Goal: Check status: Check status

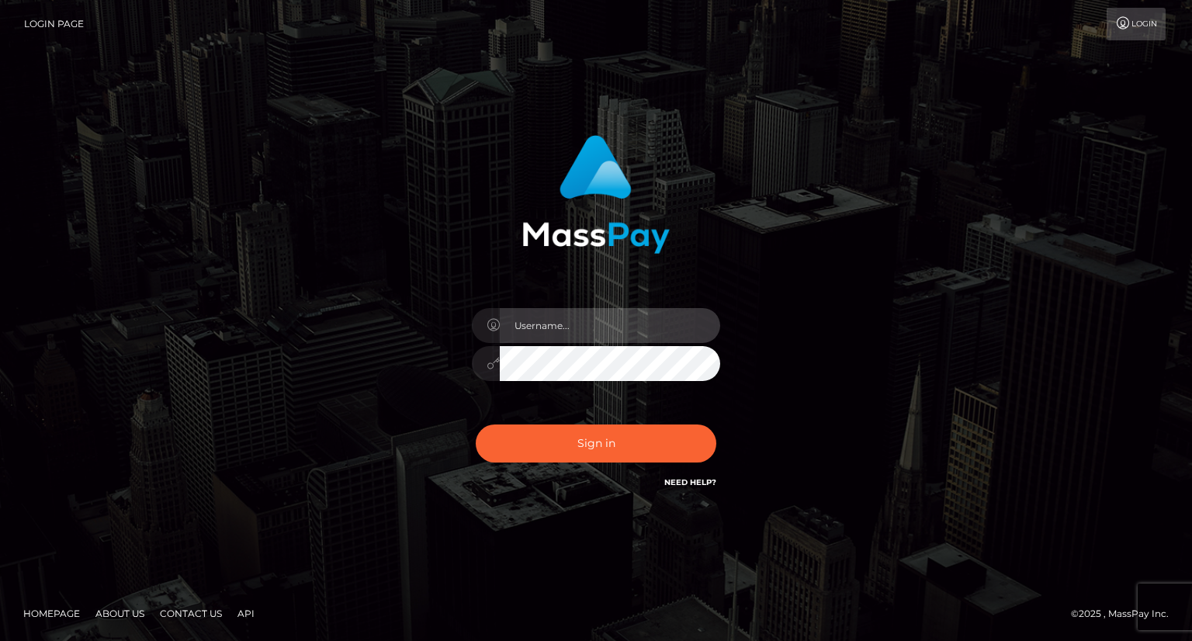
type input "carolina"
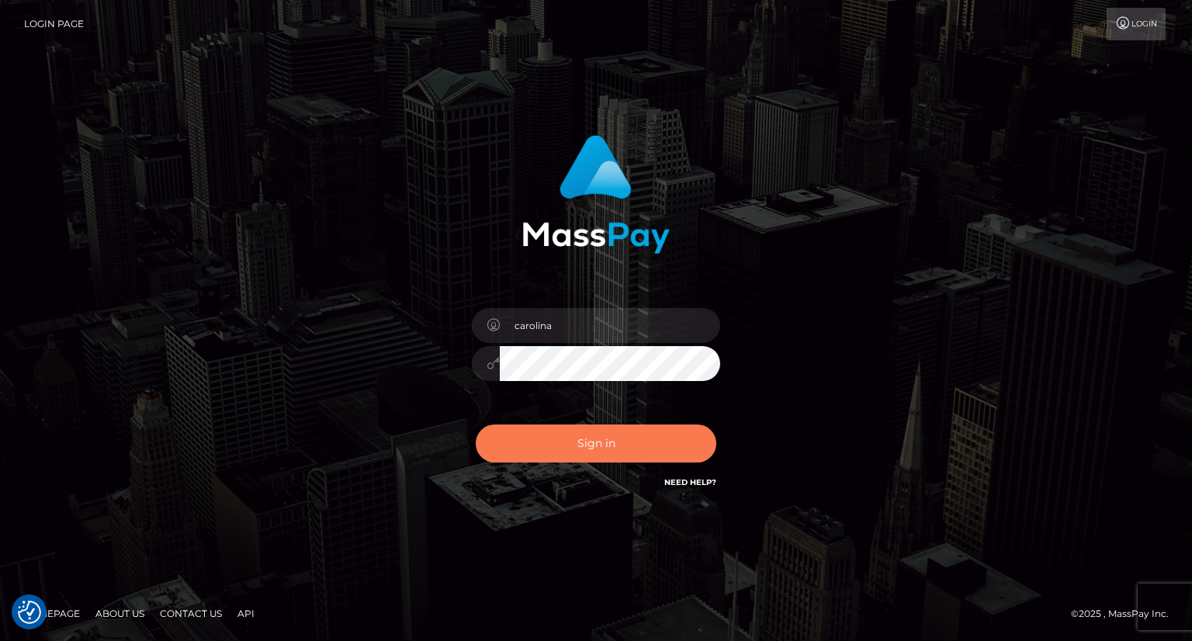
click at [628, 444] on button "Sign in" at bounding box center [596, 443] width 241 height 38
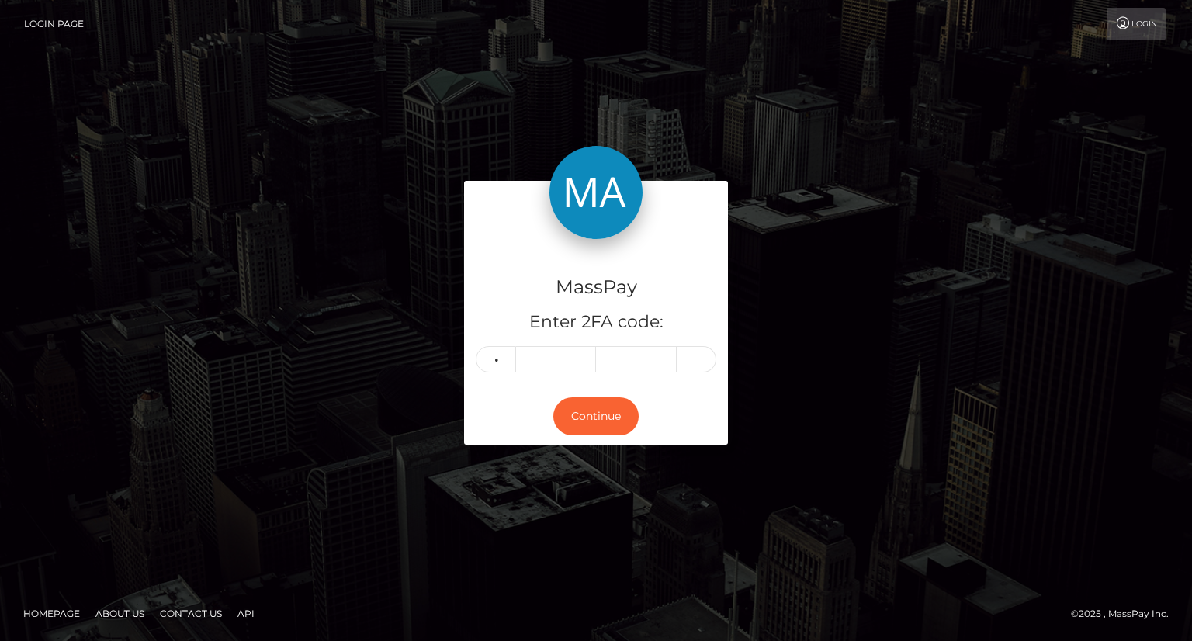
type input "8"
type input "9"
type input "8"
type input "5"
type input "3"
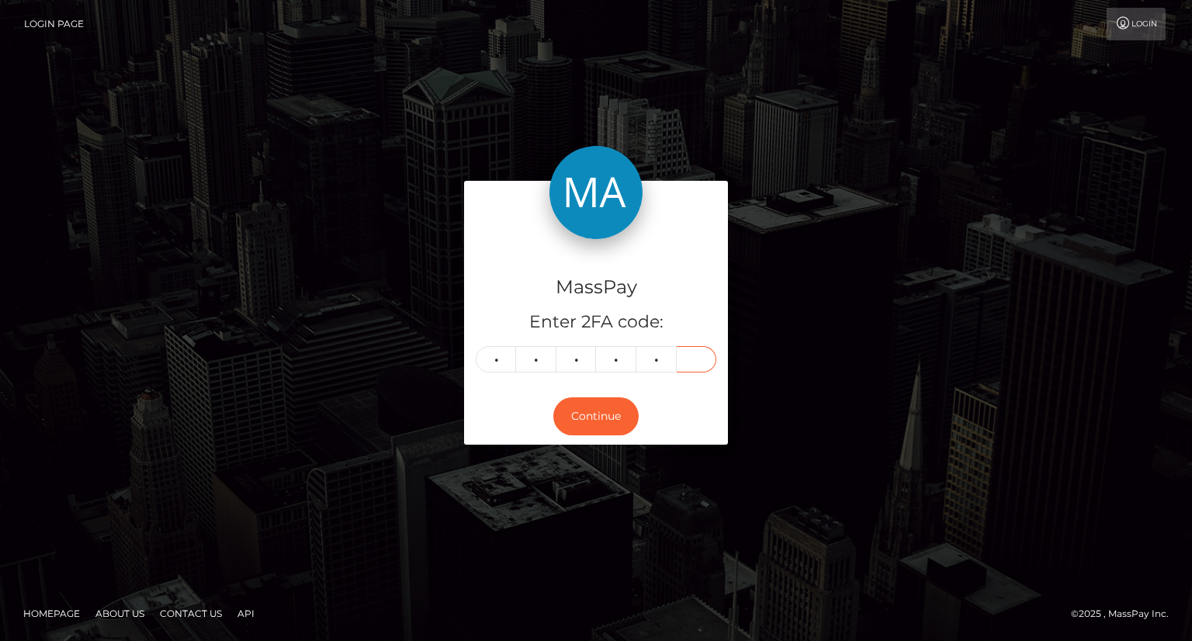
type input "1"
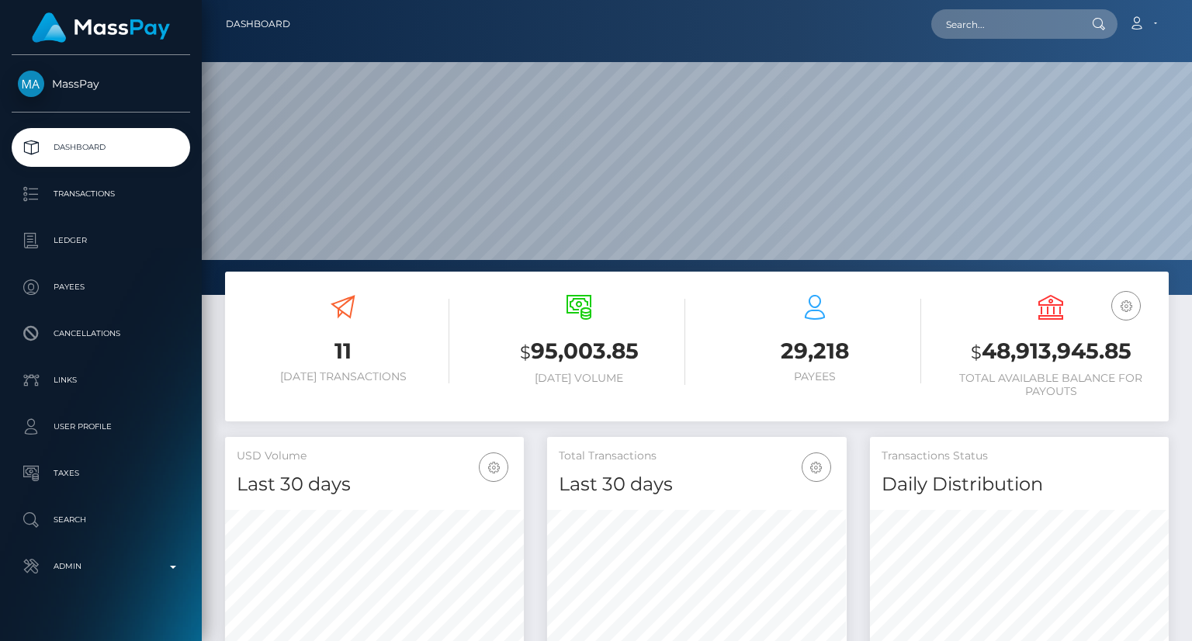
scroll to position [275, 298]
click at [1018, 33] on input "text" at bounding box center [1004, 23] width 146 height 29
paste input "MSP8d9a36ea7fba59a"
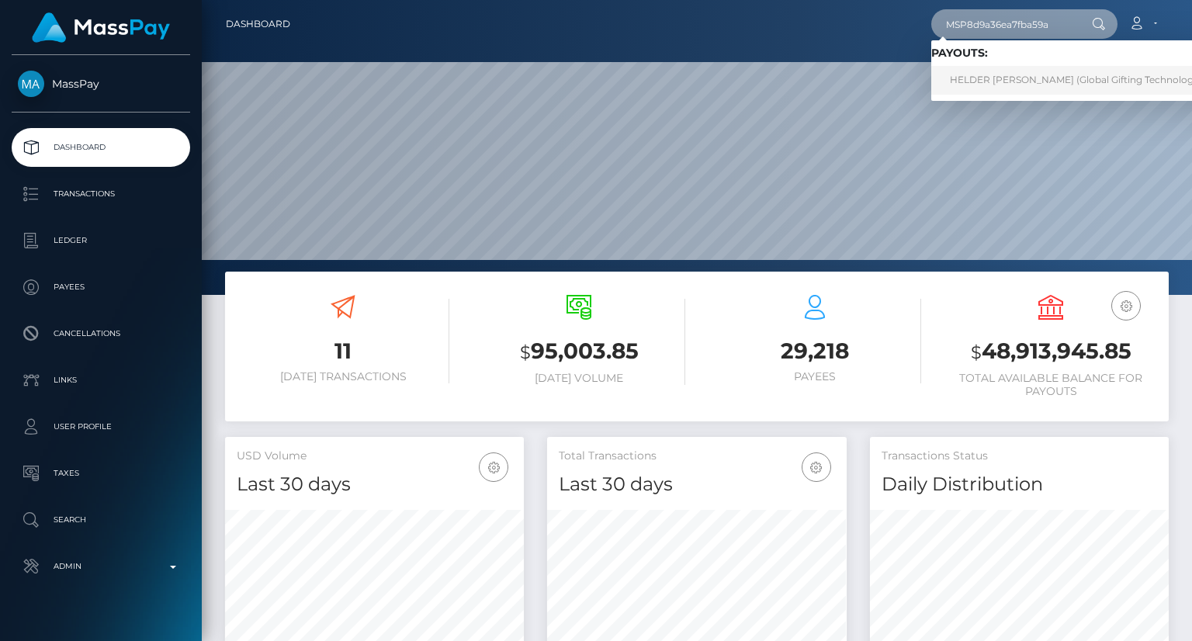
type input "MSP8d9a36ea7fba59a"
click at [1010, 85] on link "HELDER JAMES LOZANO GONZALEZ (Global Gifting Technologies Inc - Throne)" at bounding box center [1108, 80] width 355 height 29
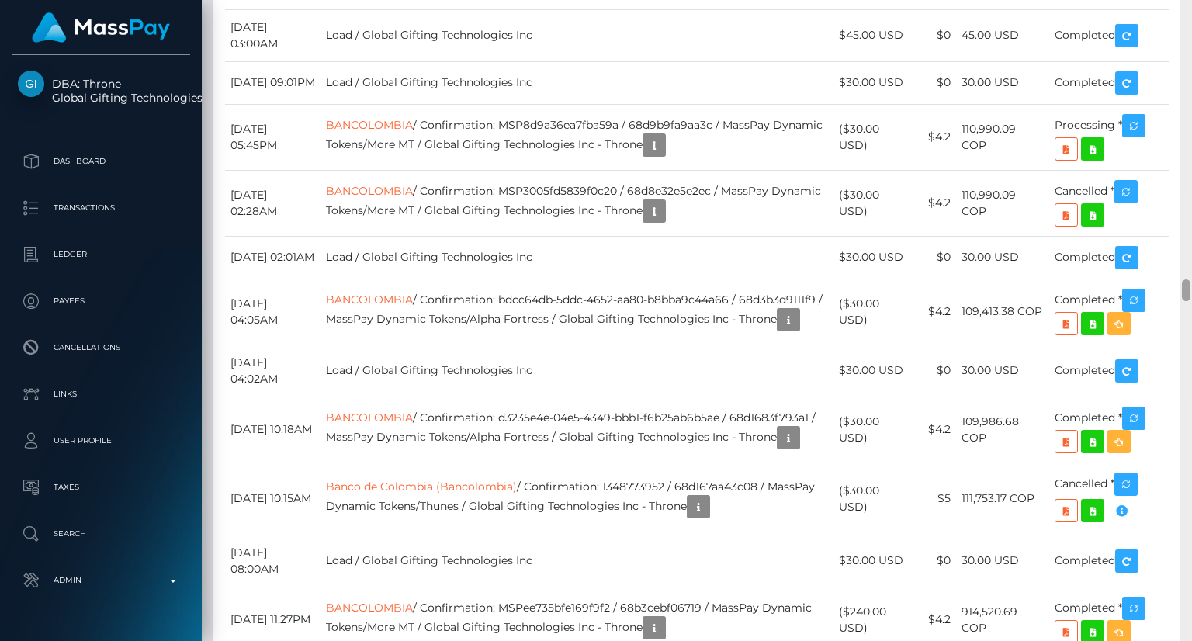
scroll to position [8710, 0]
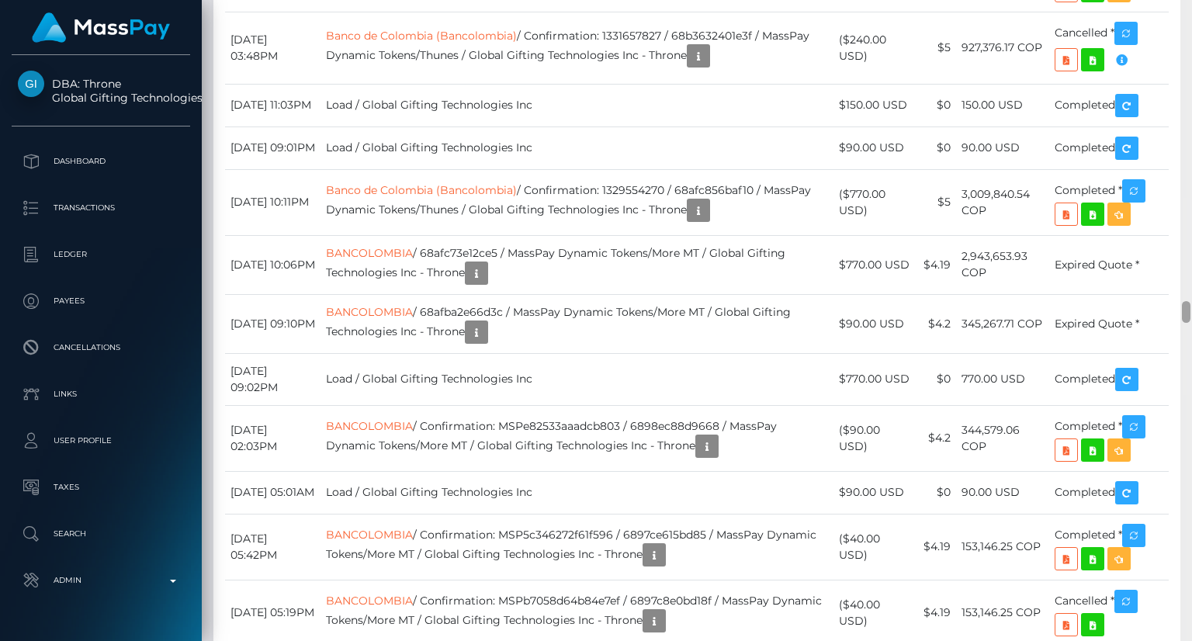
drag, startPoint x: 1190, startPoint y: 283, endPoint x: 1189, endPoint y: 542, distance: 258.4
click at [1190, 544] on div at bounding box center [1186, 320] width 12 height 641
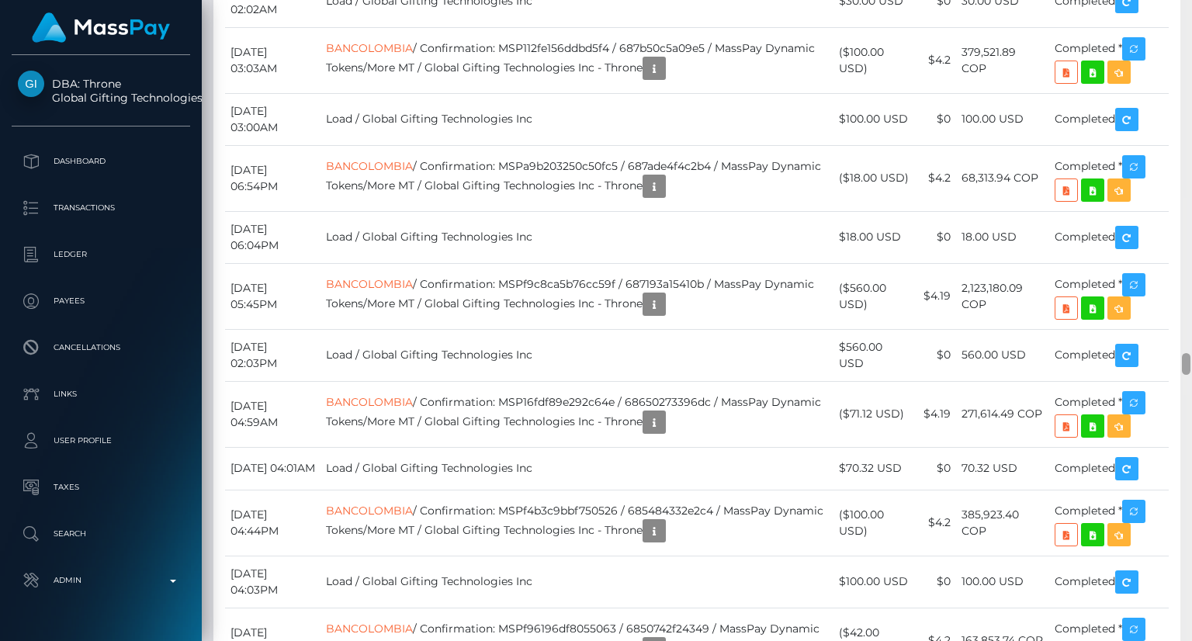
scroll to position [10524, 0]
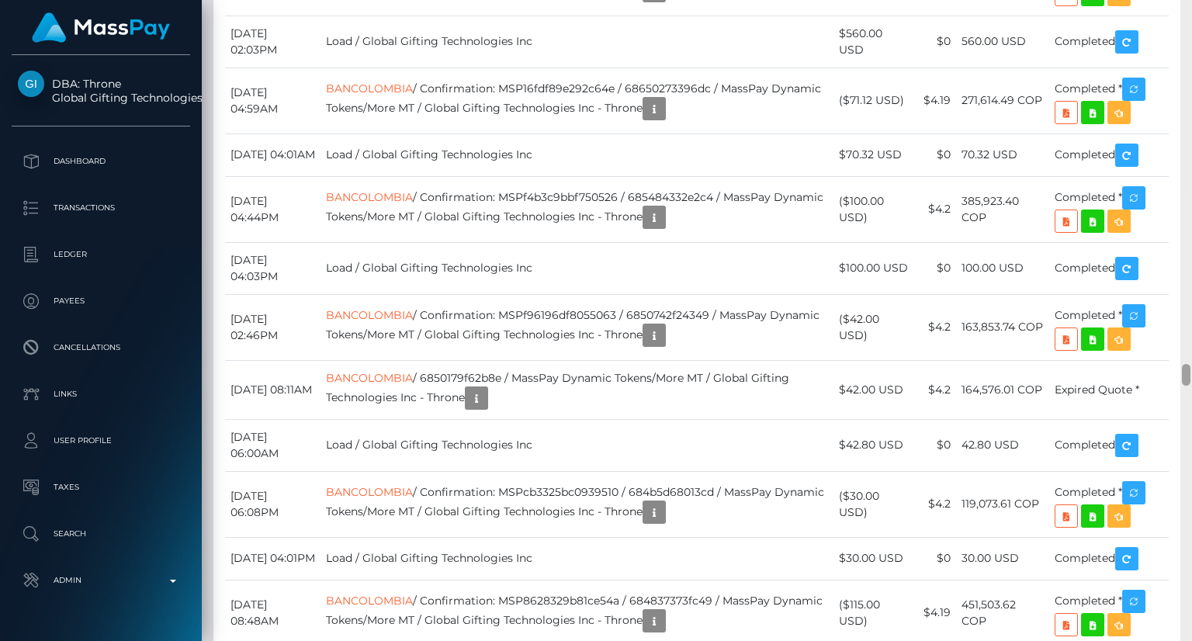
drag, startPoint x: 1189, startPoint y: 312, endPoint x: 1189, endPoint y: 375, distance: 62.8
click at [1189, 375] on div at bounding box center [1186, 375] width 9 height 22
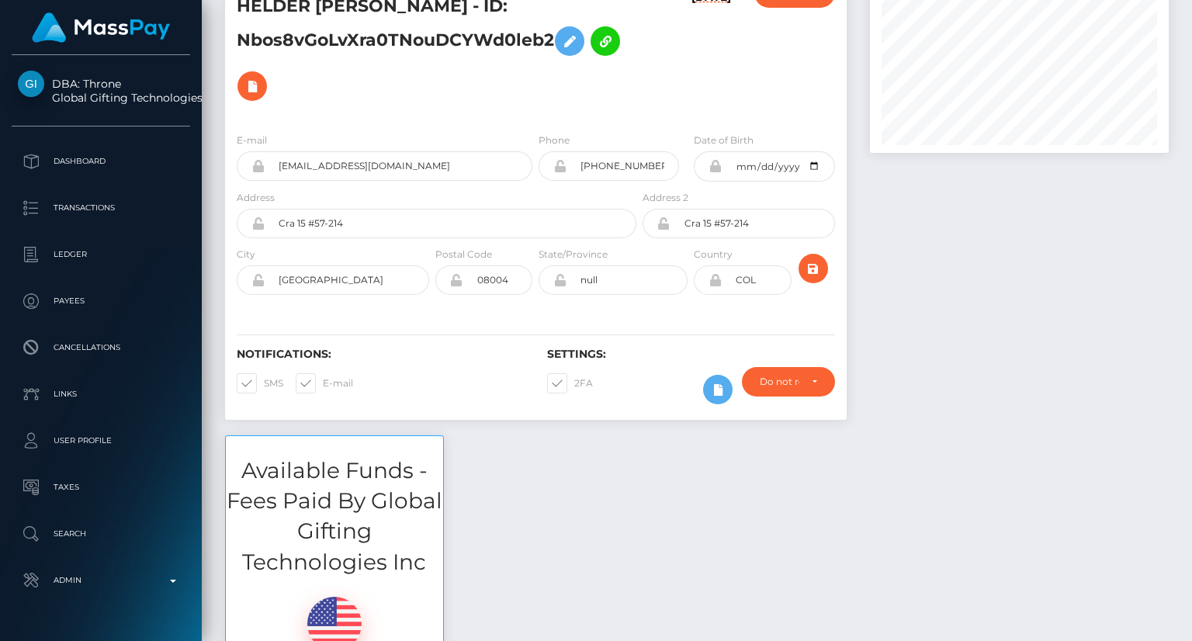
scroll to position [0, 0]
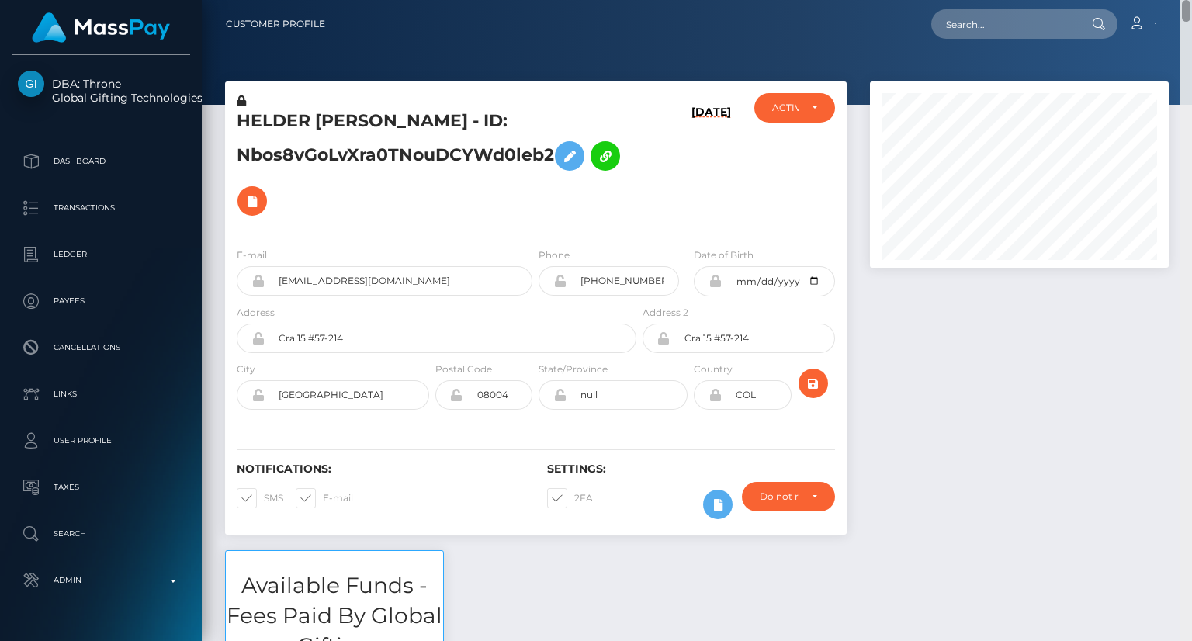
drag, startPoint x: 1187, startPoint y: 387, endPoint x: 1185, endPoint y: -56, distance: 443.0
click at [1185, 0] on html "DBA: Throne Global Gifting Technologies Inc Dashboard Transactions Ledger Payee…" at bounding box center [596, 320] width 1192 height 641
click at [1015, 15] on input "text" at bounding box center [1004, 23] width 146 height 29
paste input "MSP4c96a9025690044"
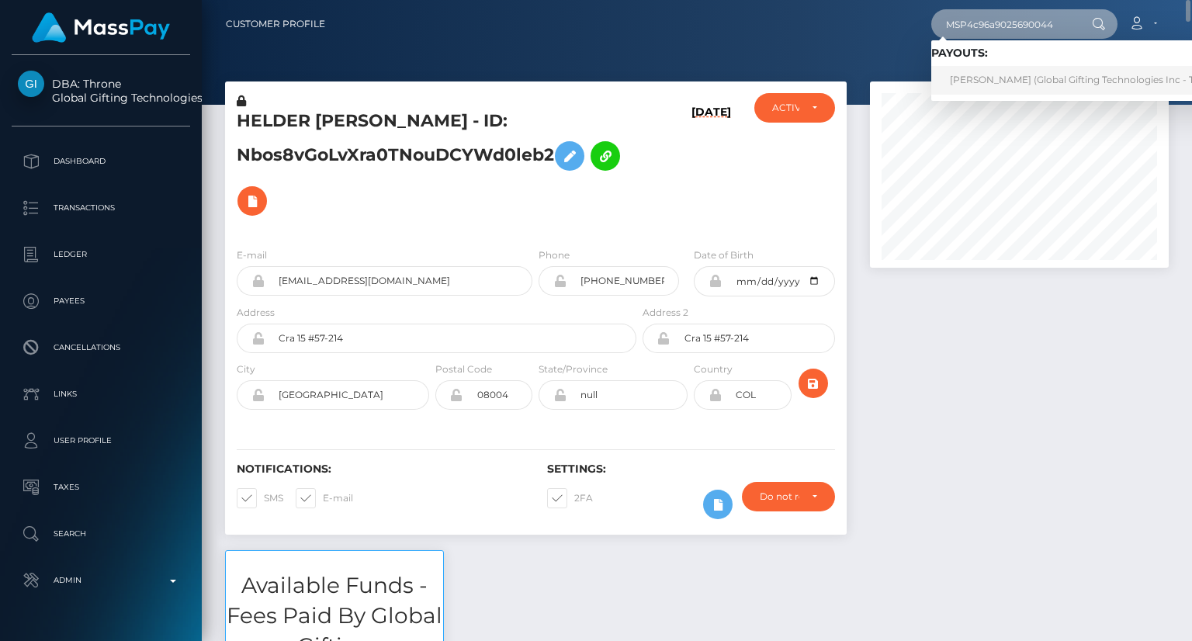
type input "MSP4c96a9025690044"
click at [984, 81] on link "XARA CRISTINA VELAZQUEZ PORRAS (Global Gifting Technologies Inc - Throne)" at bounding box center [1087, 80] width 313 height 29
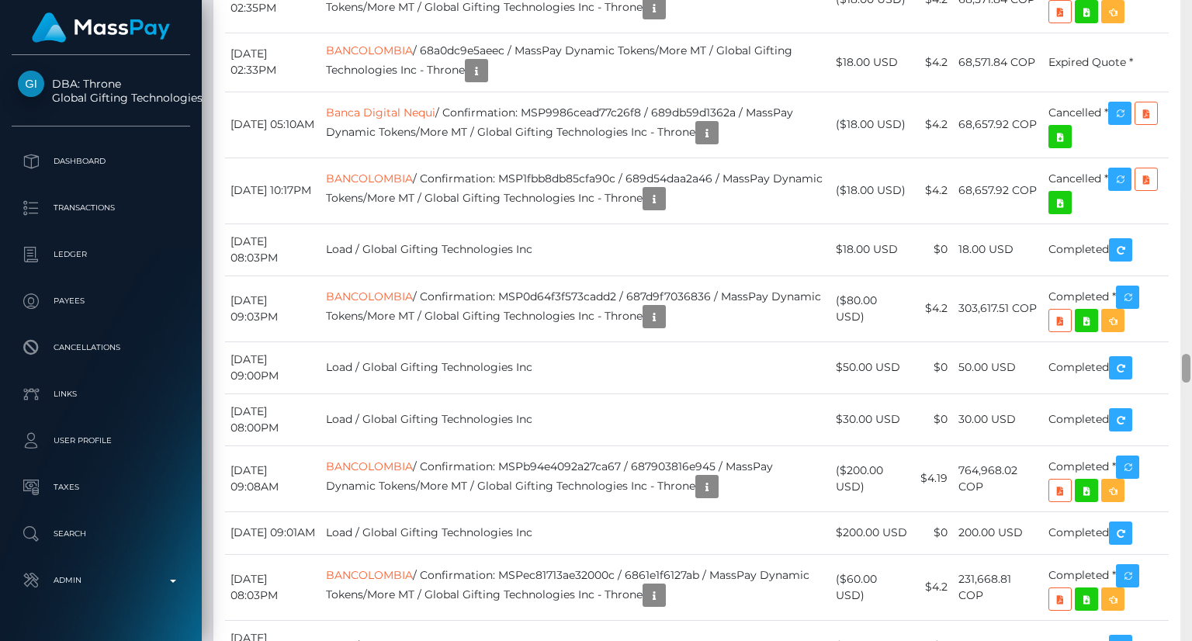
scroll to position [7827, 0]
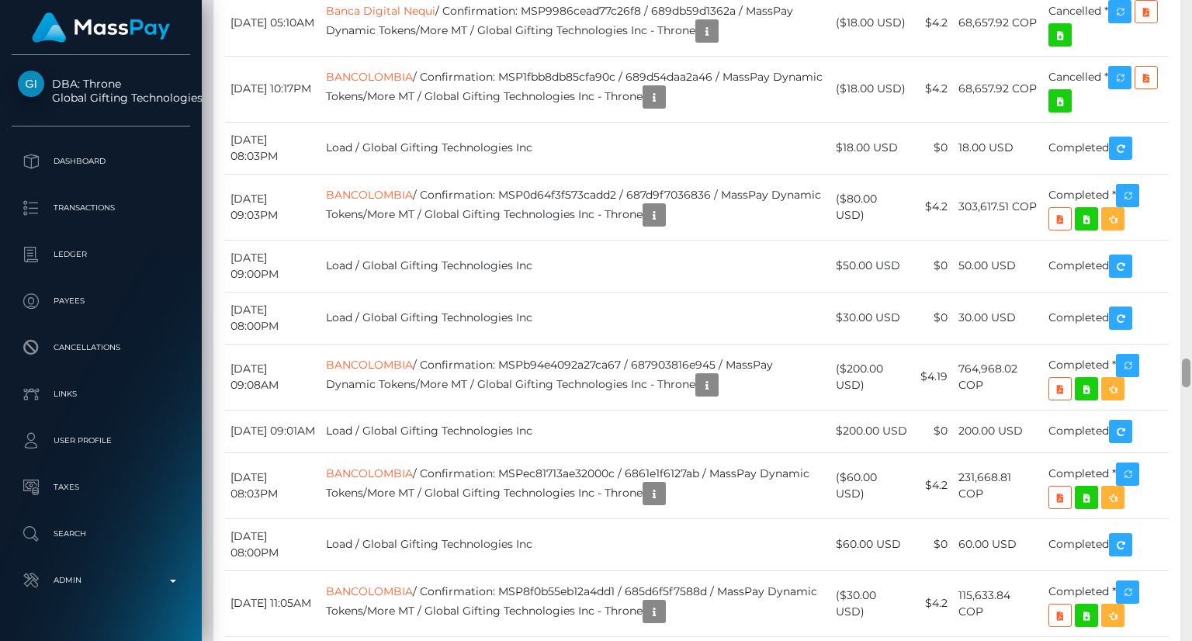
drag, startPoint x: 1185, startPoint y: 20, endPoint x: 1191, endPoint y: 372, distance: 351.5
click at [1191, 372] on div at bounding box center [1186, 320] width 12 height 641
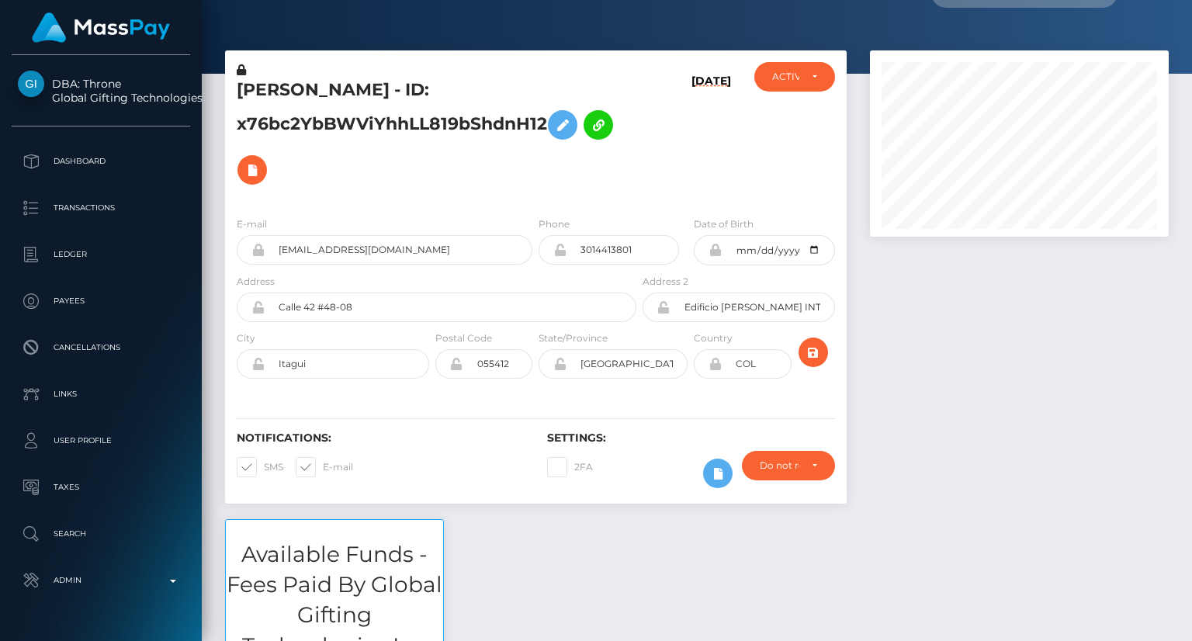
scroll to position [0, 0]
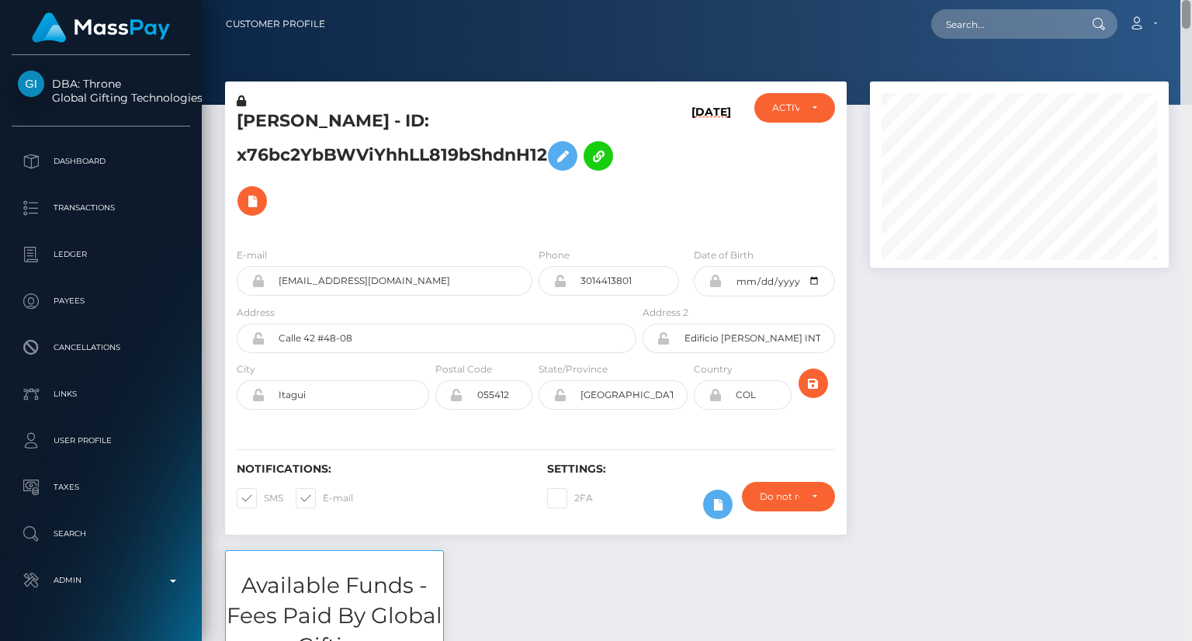
drag, startPoint x: 1188, startPoint y: 358, endPoint x: 1189, endPoint y: -29, distance: 387.9
click at [1189, 0] on html "DBA: Throne Global Gifting Technologies Inc Dashboard Transactions Ledger Payee…" at bounding box center [596, 320] width 1192 height 641
click at [1029, 22] on input "text" at bounding box center [1004, 23] width 146 height 29
paste input "MSP4e4e8e076fc7d14"
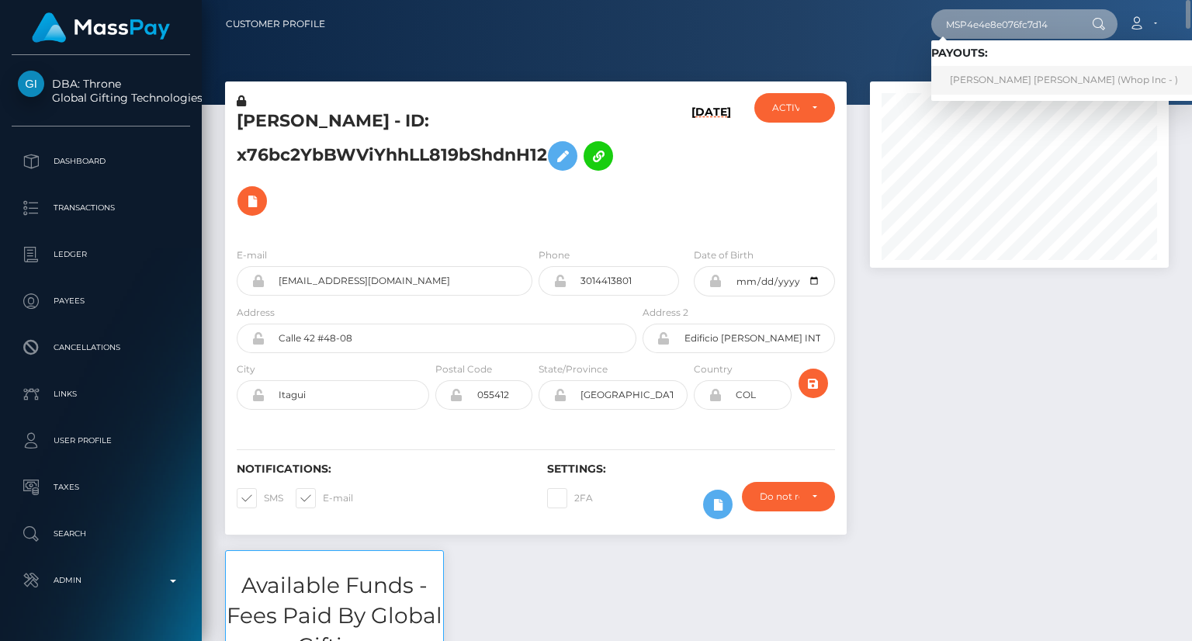
type input "MSP4e4e8e076fc7d14"
click at [1013, 72] on link "JOHANA MARIA ECHAVARRIA LONDONO (Whop Inc - )" at bounding box center [1063, 80] width 265 height 29
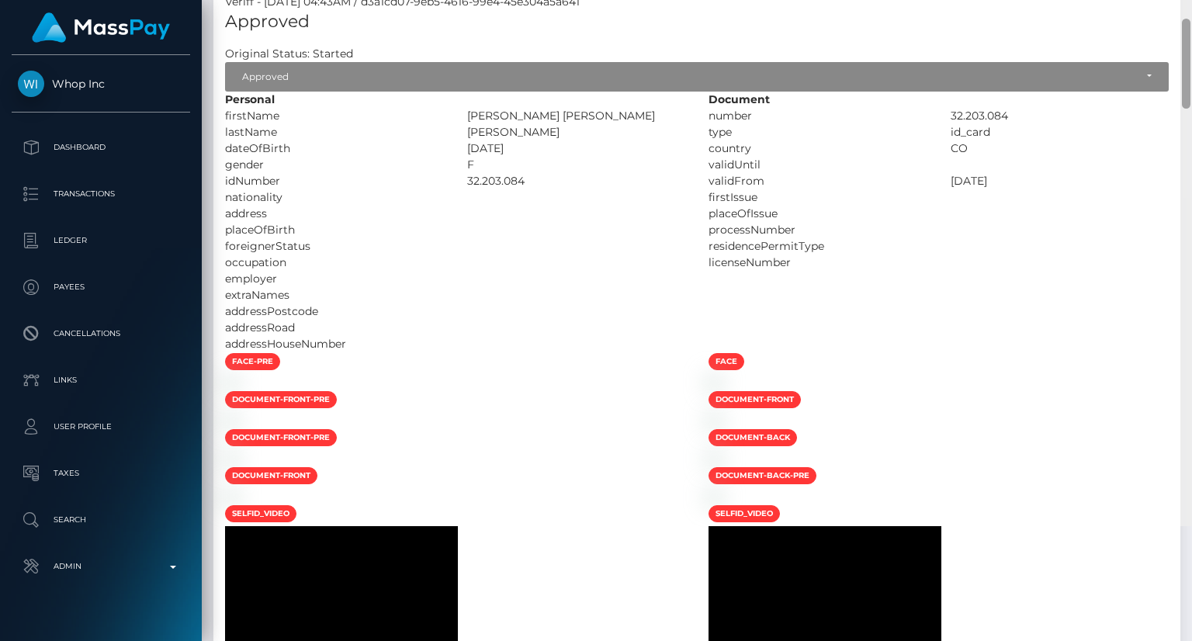
scroll to position [186, 298]
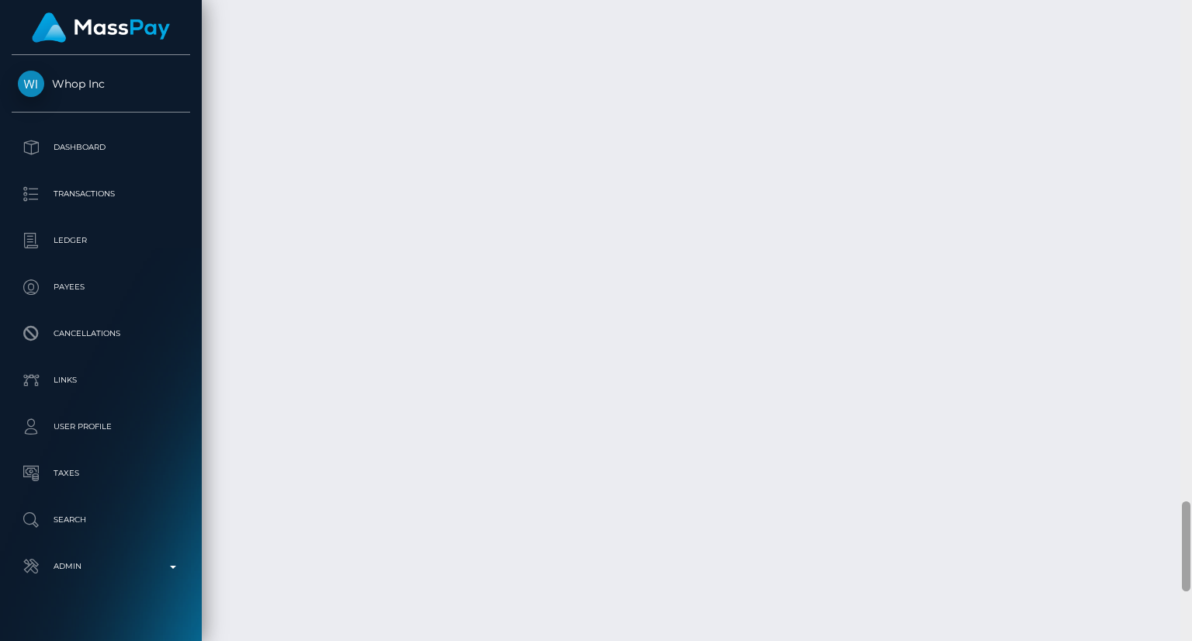
click at [1177, 524] on div "Customer Profile Loading... Loading..." at bounding box center [697, 320] width 990 height 641
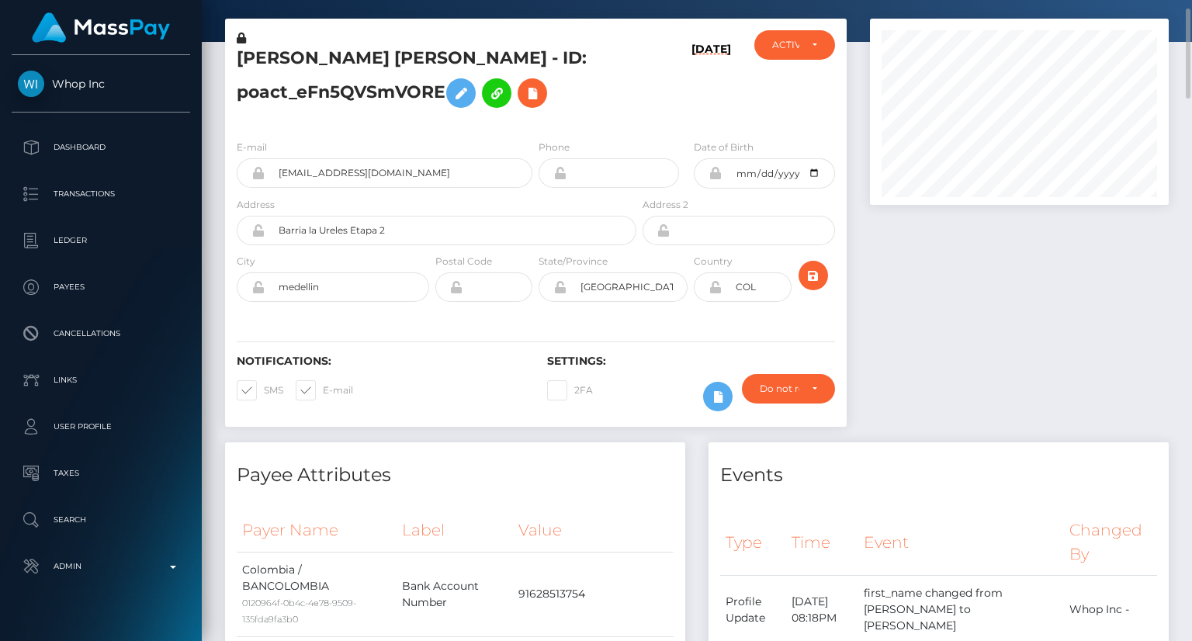
scroll to position [0, 0]
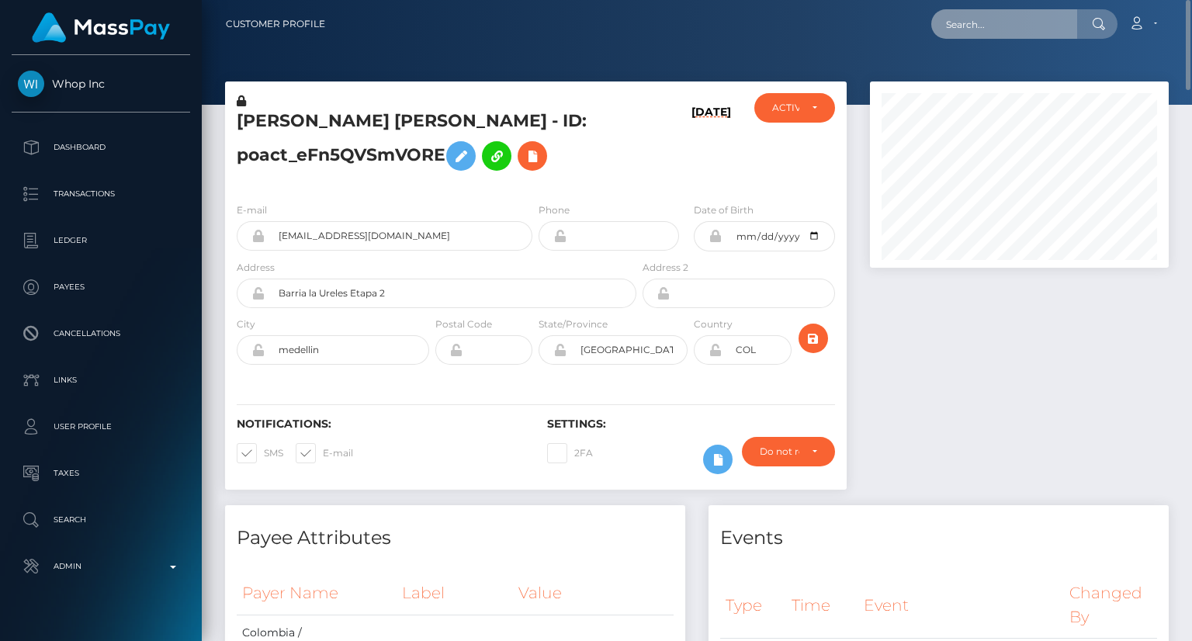
click at [987, 29] on input "text" at bounding box center [1004, 23] width 146 height 29
paste input "MSP15097164abf0707"
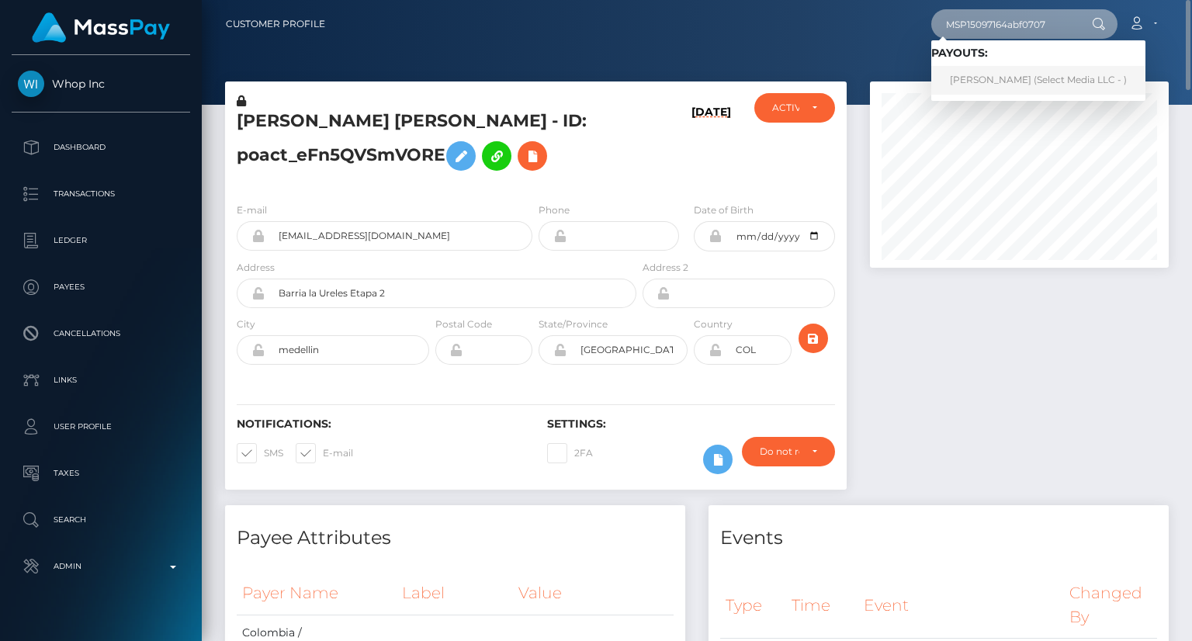
type input "MSP15097164abf0707"
click at [992, 83] on link "Valeria Hoyos Serrano (Select Media LLC - )" at bounding box center [1038, 80] width 214 height 29
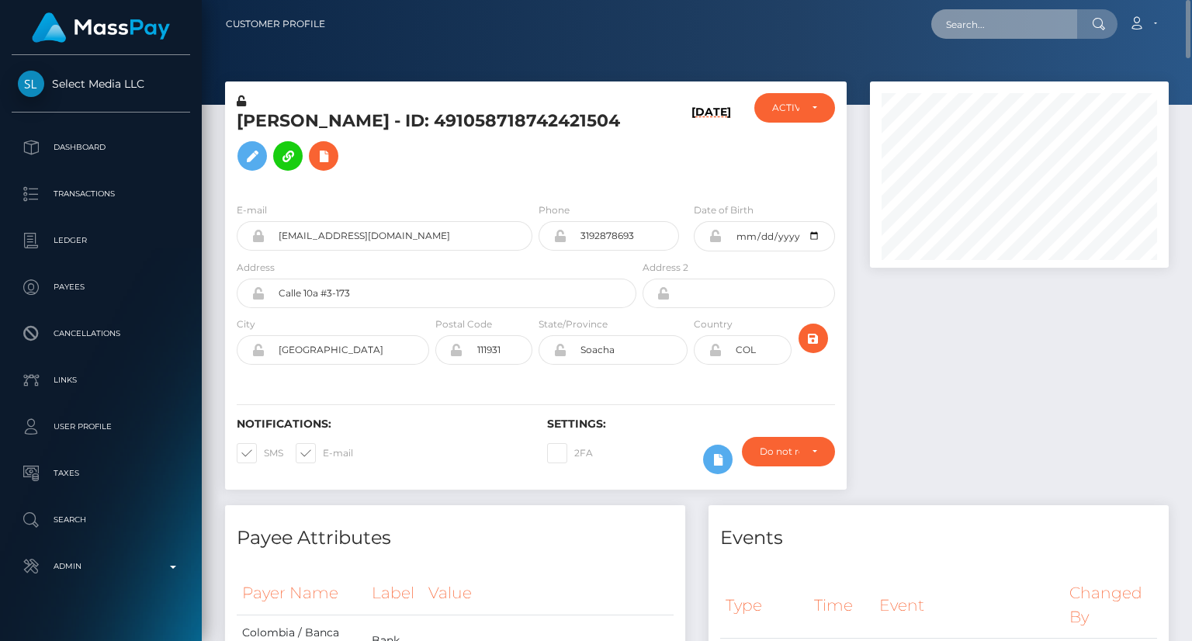
click at [1012, 21] on input "text" at bounding box center [1004, 23] width 146 height 29
paste input "MSP4e4e8e076fc7d14"
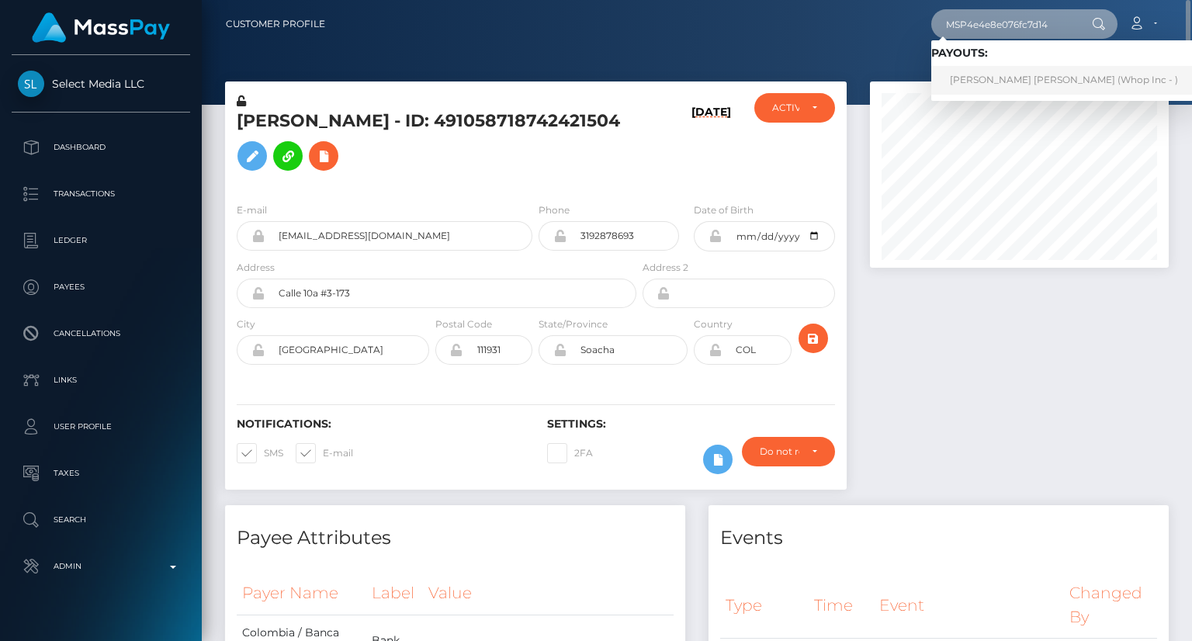
type input "MSP4e4e8e076fc7d14"
click at [993, 86] on link "JOHANA MARIA ECHAVARRIA LONDONO (Whop Inc - )" at bounding box center [1063, 80] width 265 height 29
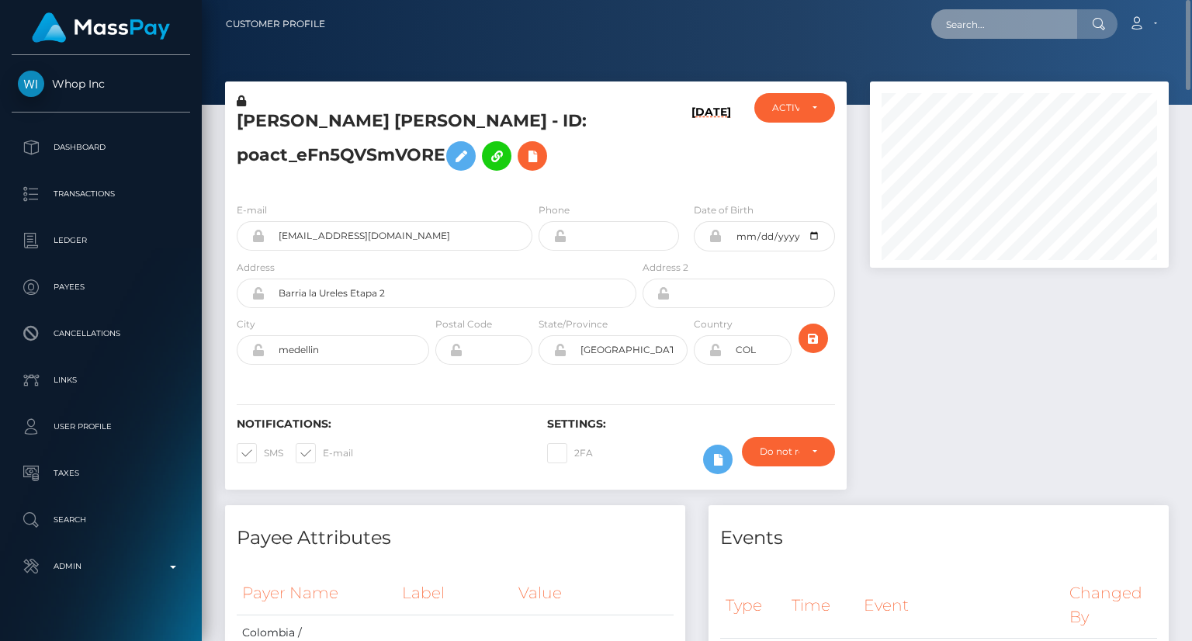
click at [978, 27] on input "text" at bounding box center [1004, 23] width 146 height 29
paste input "MSPf3ea6effded70bd"
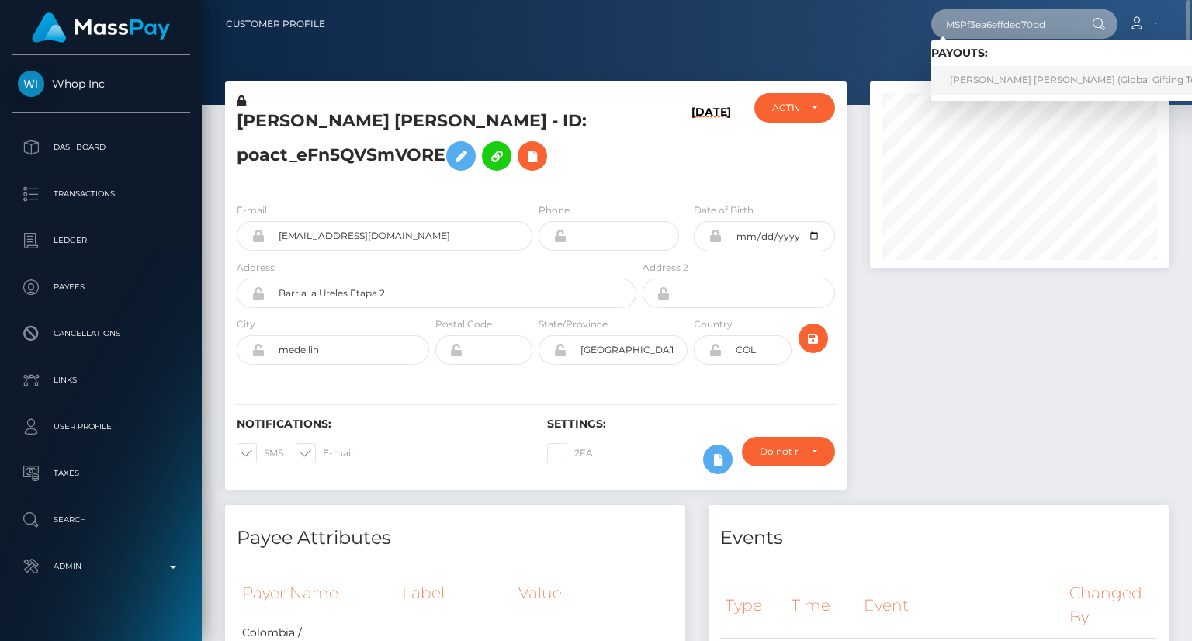
type input "MSPf3ea6effded70bd"
click at [981, 74] on link "[PERSON_NAME] [PERSON_NAME] (Global Gifting Technologies Inc - Throne)" at bounding box center [1129, 80] width 396 height 29
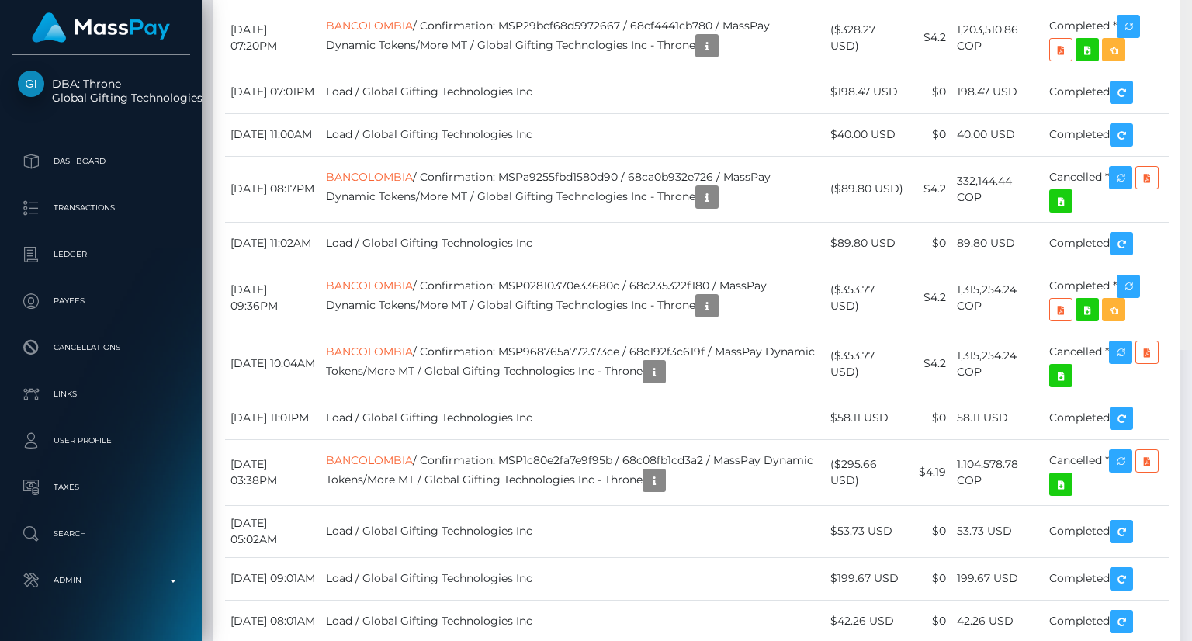
scroll to position [8381, 0]
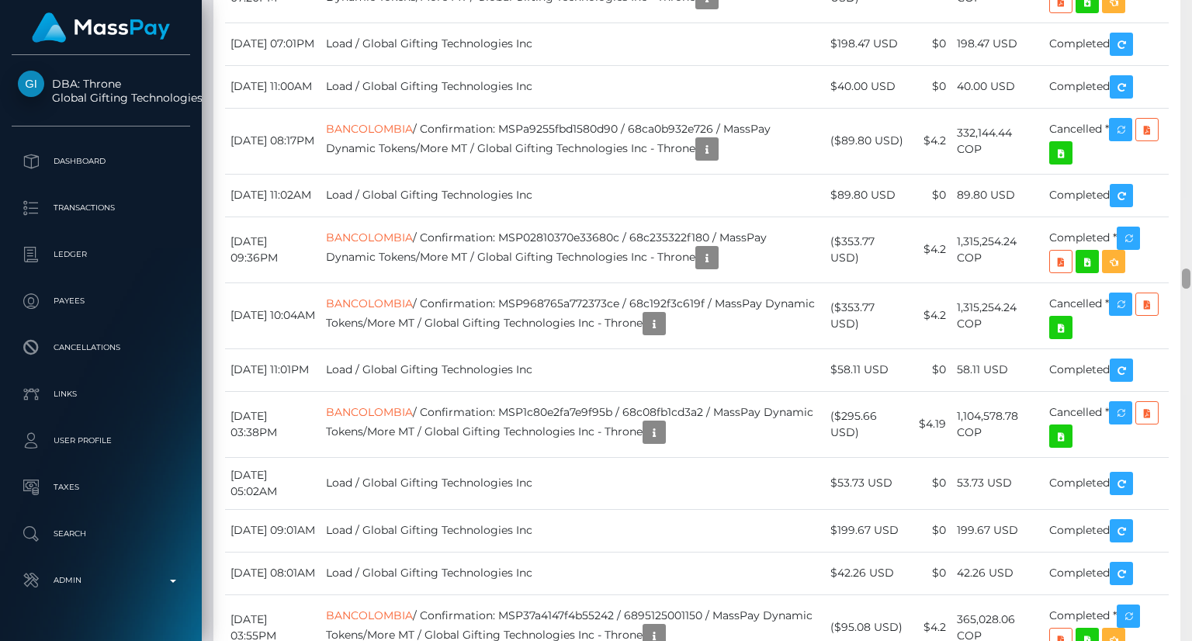
drag, startPoint x: 1188, startPoint y: 136, endPoint x: 1179, endPoint y: 276, distance: 140.7
click at [1179, 276] on div "Customer Profile Loading... Loading..." at bounding box center [697, 320] width 990 height 641
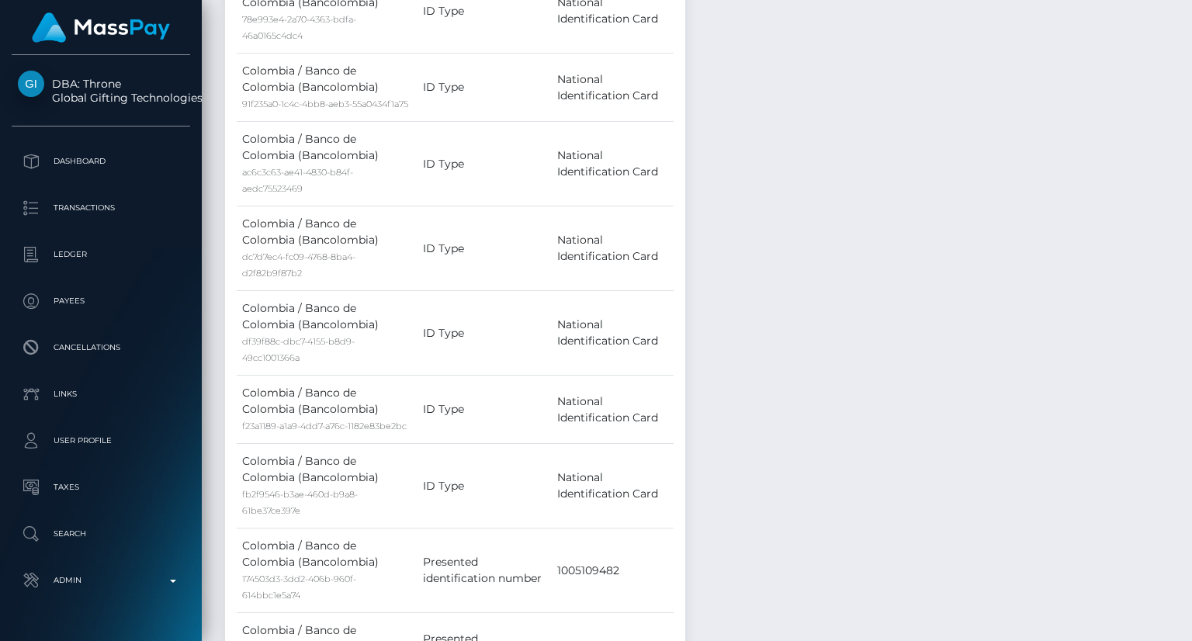
scroll to position [0, 0]
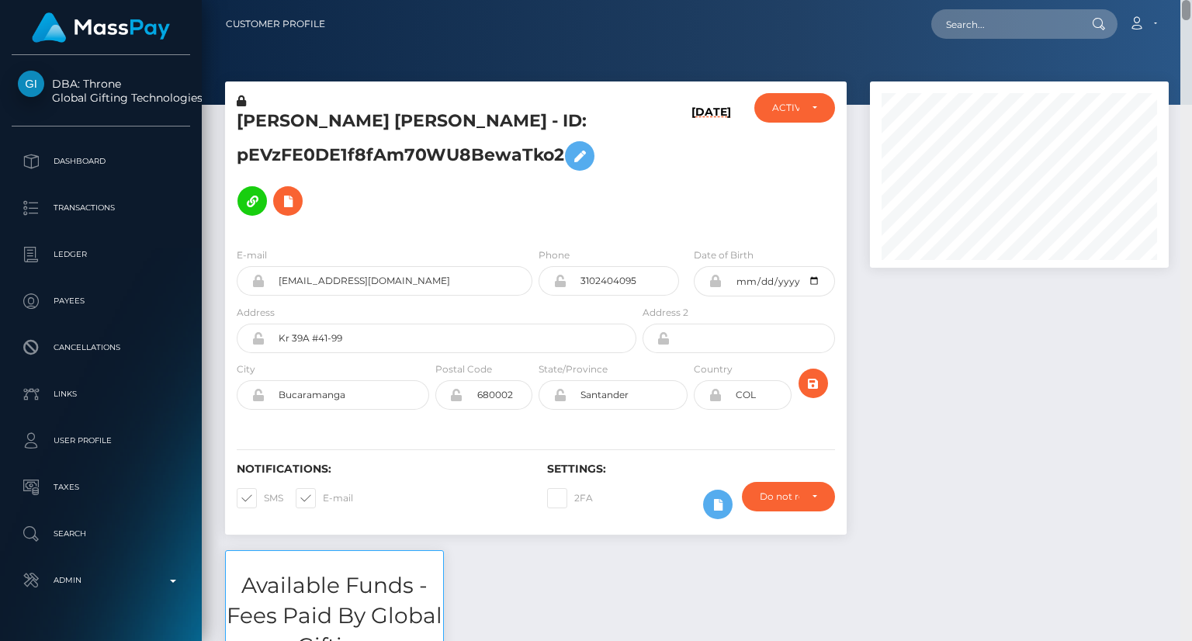
drag, startPoint x: 1185, startPoint y: 161, endPoint x: 975, endPoint y: 62, distance: 232.5
click at [1189, 0] on html "DBA: Throne Global Gifting Technologies Inc Dashboard Transactions Ledger Payee…" at bounding box center [596, 320] width 1192 height 641
click at [971, 26] on input "text" at bounding box center [1004, 23] width 146 height 29
paste input "MSP8761c41d07ee722"
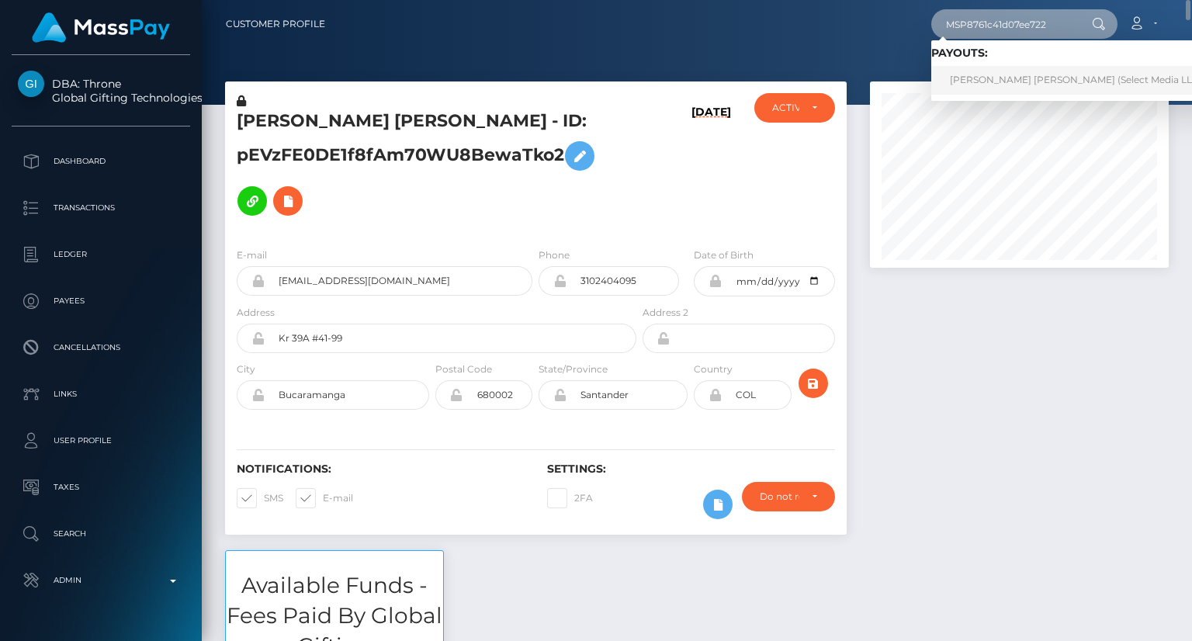
type input "MSP8761c41d07ee722"
click at [966, 81] on link "ERIKA YESENIA GUTIERREZ MASIAS (Select Media LLC - )" at bounding box center [1080, 80] width 298 height 29
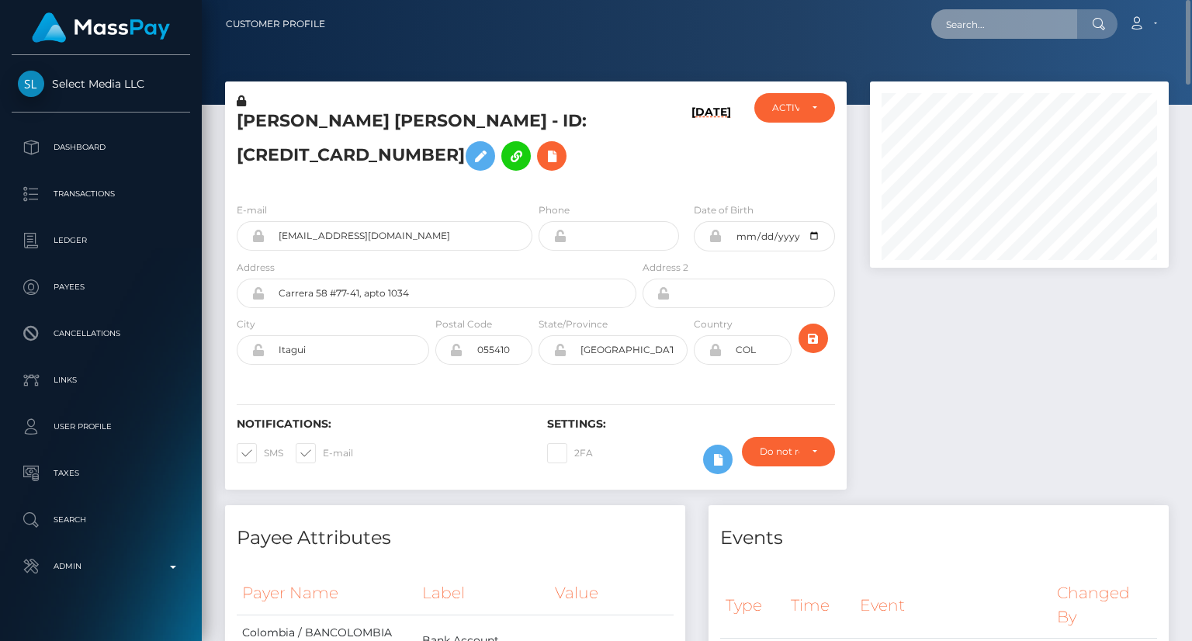
click at [981, 29] on input "text" at bounding box center [1004, 23] width 146 height 29
paste input "MSPafbdad29954a055"
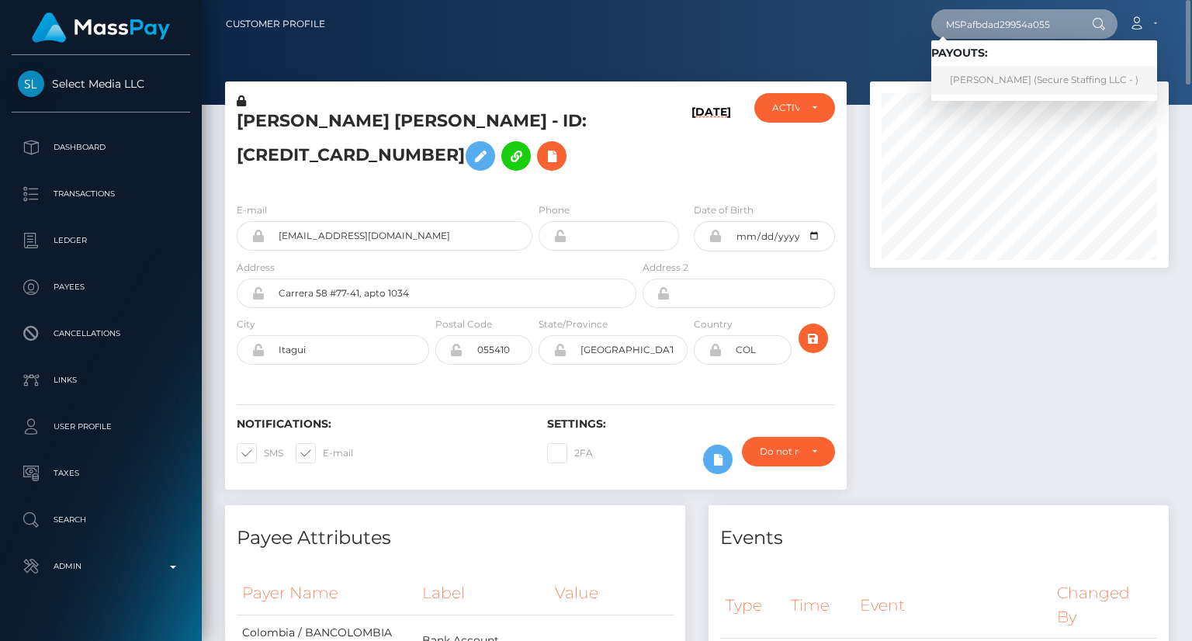
type input "MSPafbdad29954a055"
click at [1040, 90] on link "Faith Wamalwa (Secure Staffing LLC - )" at bounding box center [1044, 80] width 226 height 29
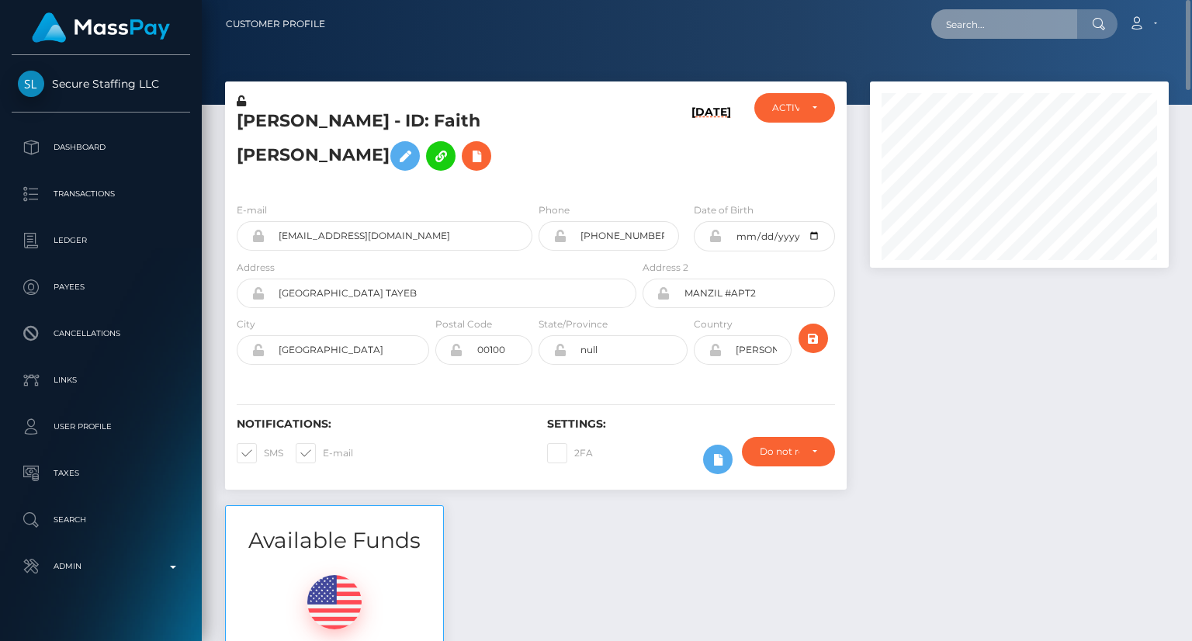
click at [981, 22] on input "text" at bounding box center [1004, 23] width 146 height 29
paste input "MSP7c51fe8509427cd"
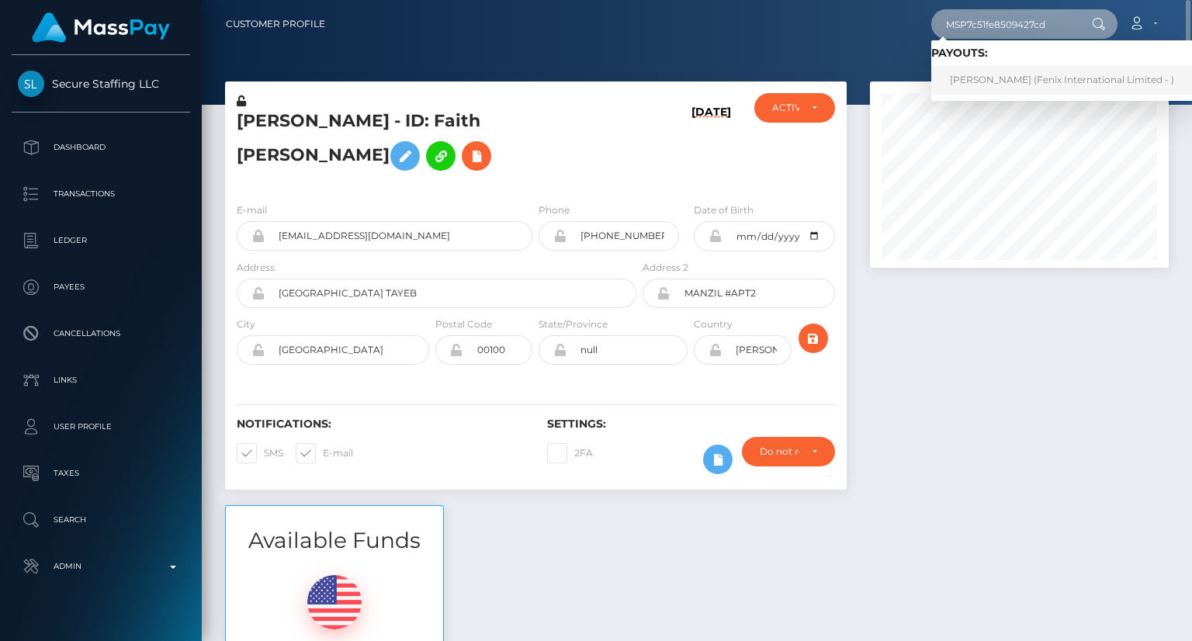
type input "MSP7c51fe8509427cd"
click at [976, 78] on link "Sunyapong Vinitsrikaroon (Fenix International Limited - )" at bounding box center [1061, 80] width 261 height 29
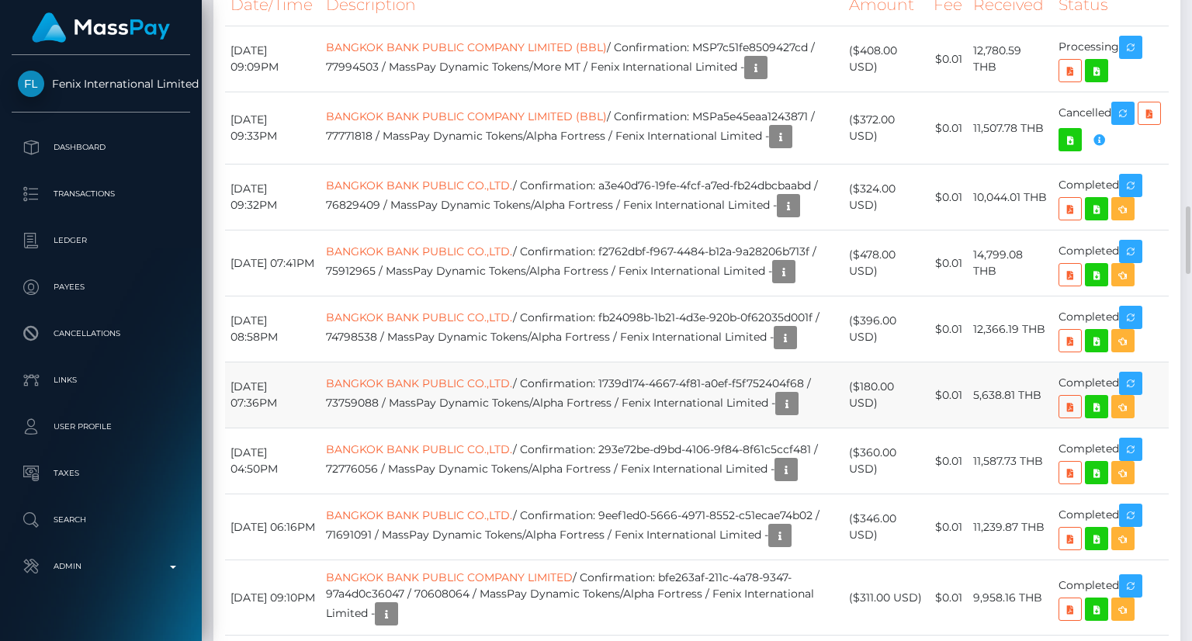
scroll to position [1629, 0]
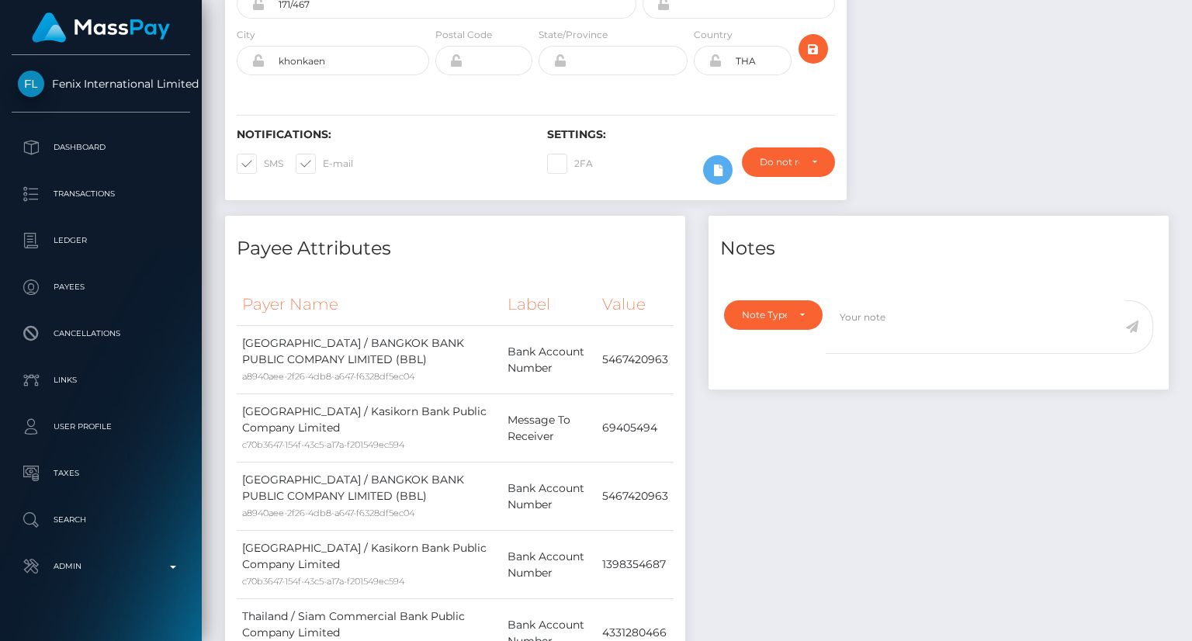
scroll to position [0, 0]
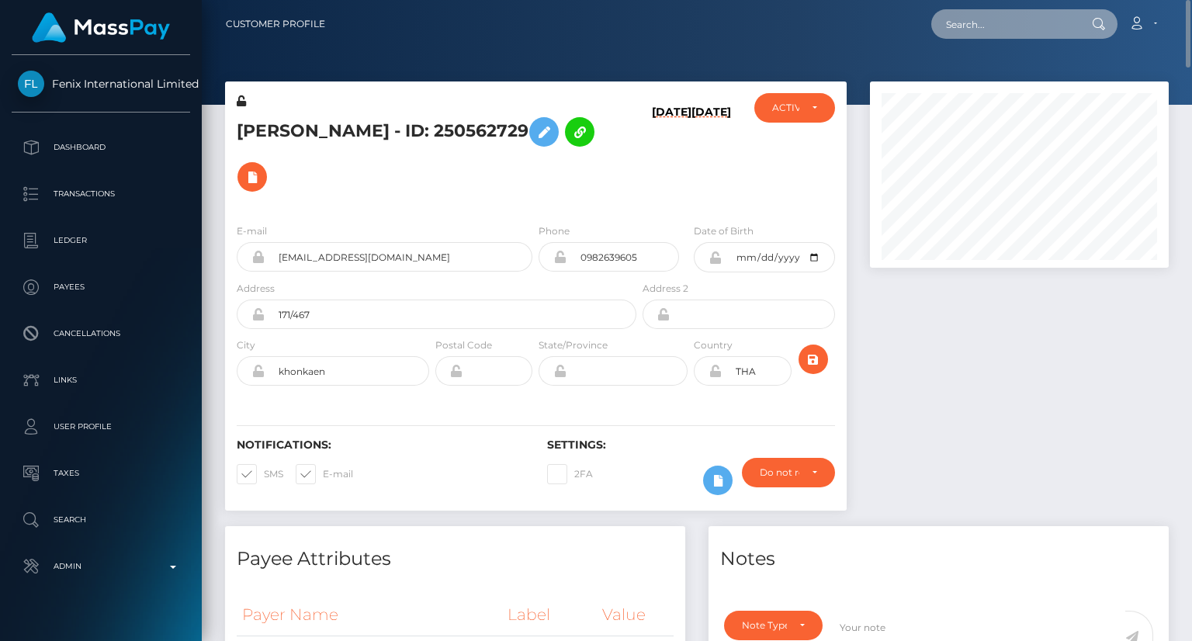
click at [986, 18] on input "text" at bounding box center [1004, 23] width 146 height 29
paste input "MSPe56e72373363a1a"
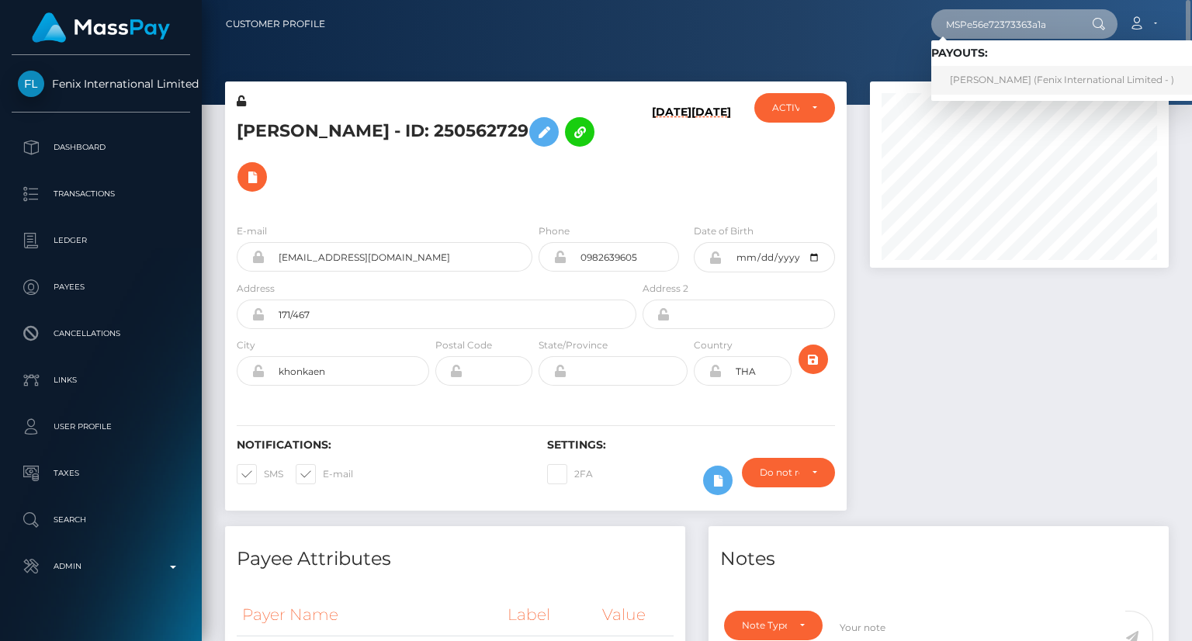
type input "MSPe56e72373363a1a"
click at [974, 85] on link "Stephen Hogan (Fenix International Limited - )" at bounding box center [1061, 80] width 261 height 29
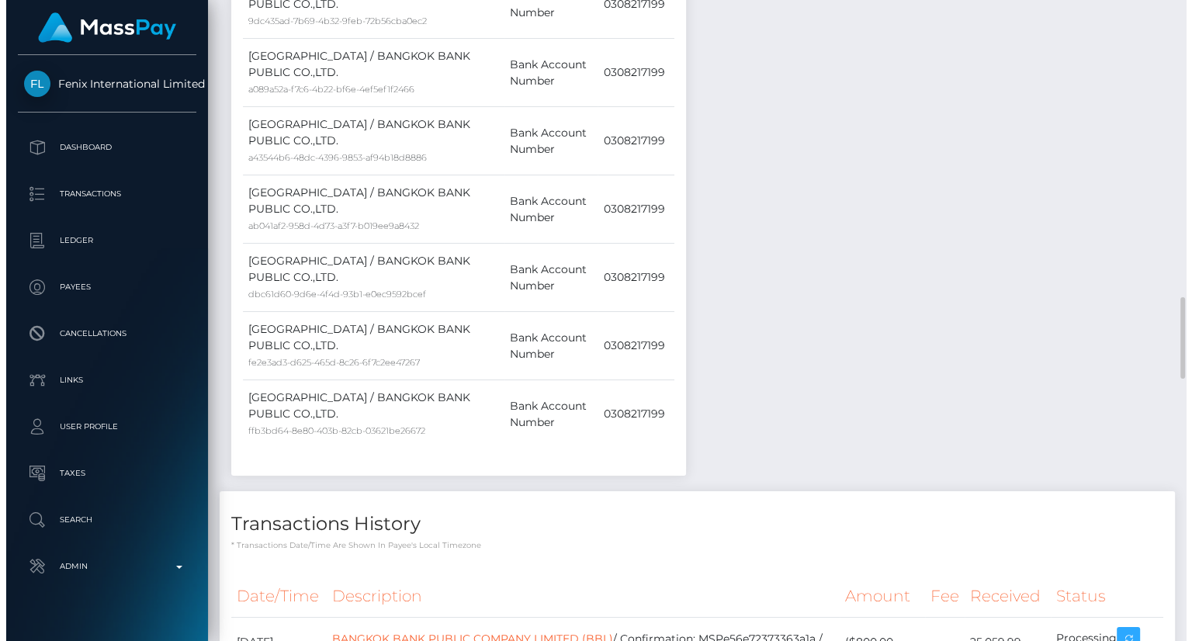
scroll to position [186, 298]
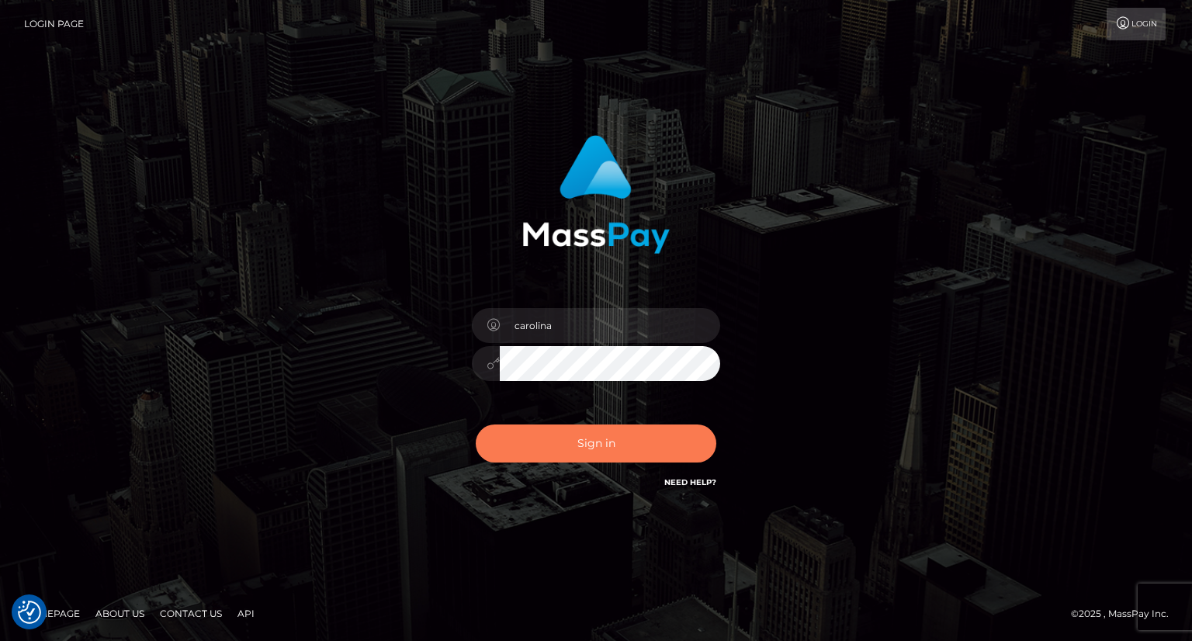
click at [645, 451] on button "Sign in" at bounding box center [596, 443] width 241 height 38
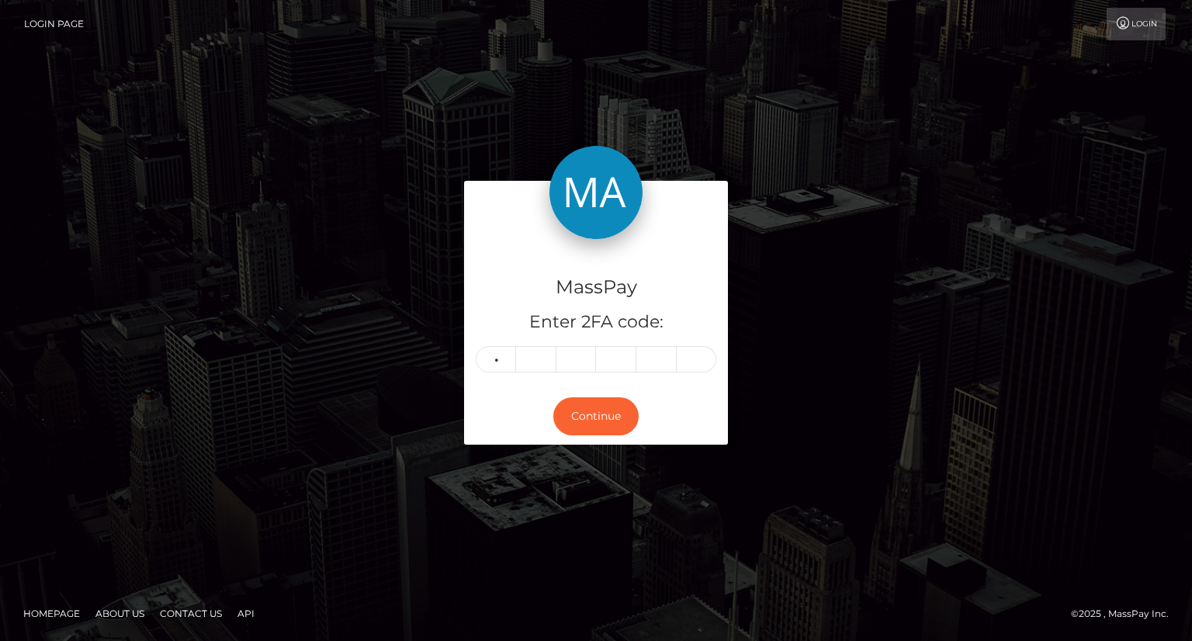
type input "1"
type input "0"
type input "3"
type input "9"
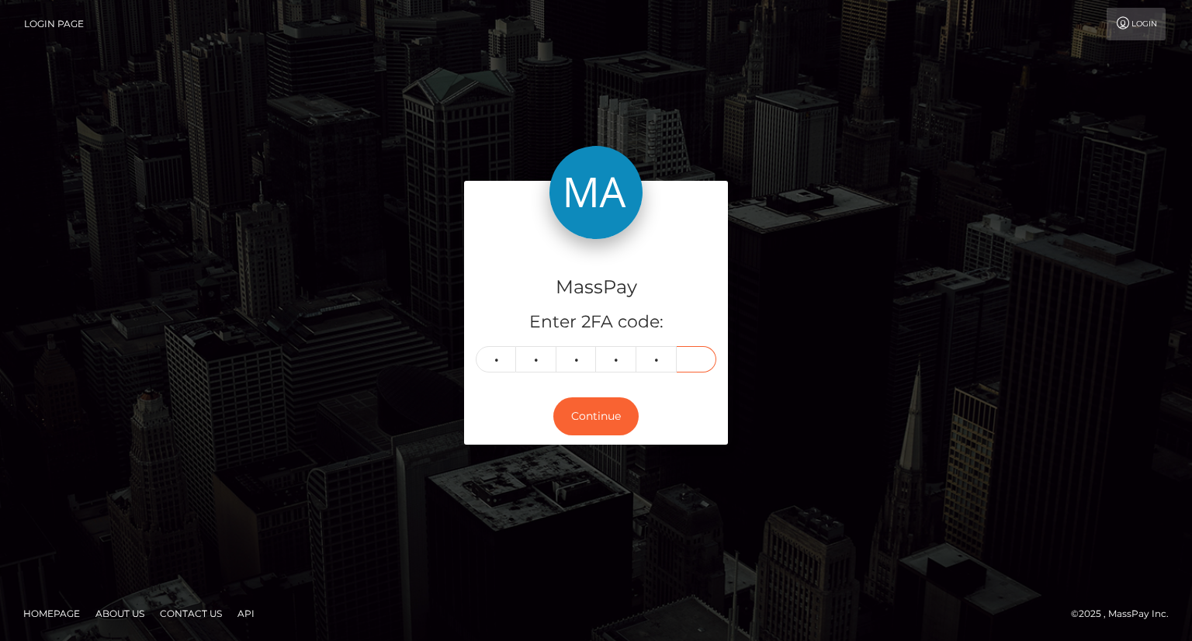
type input "5"
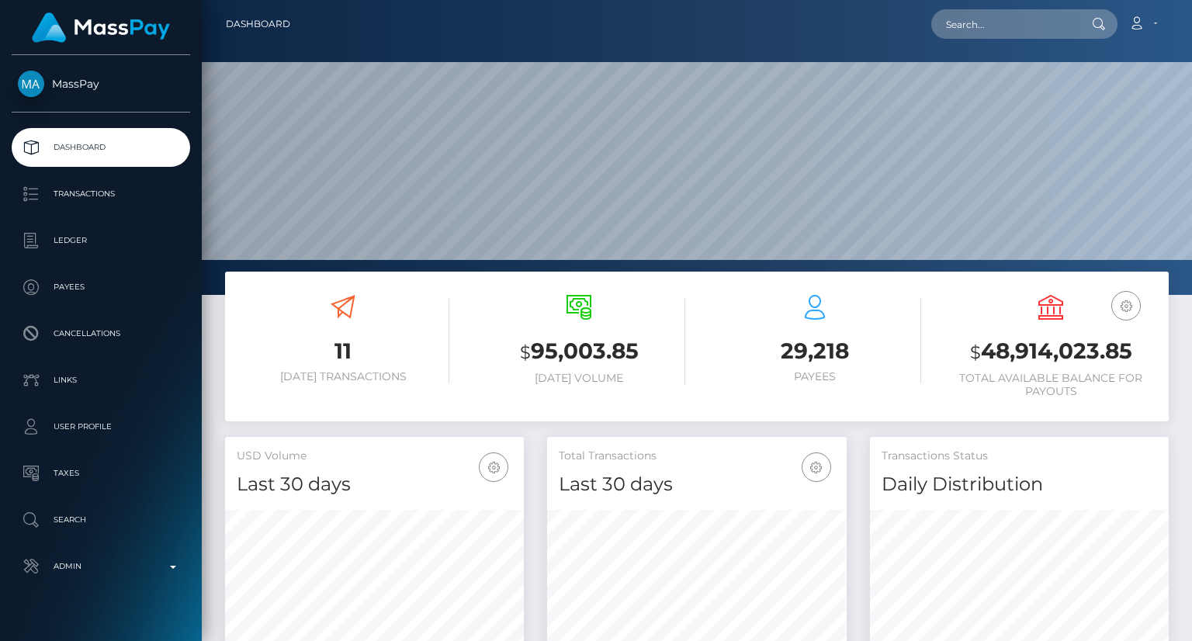
scroll to position [275, 298]
click at [996, 32] on input "text" at bounding box center [1004, 23] width 146 height 29
paste input "pout_aglQJU6zNvY4p"
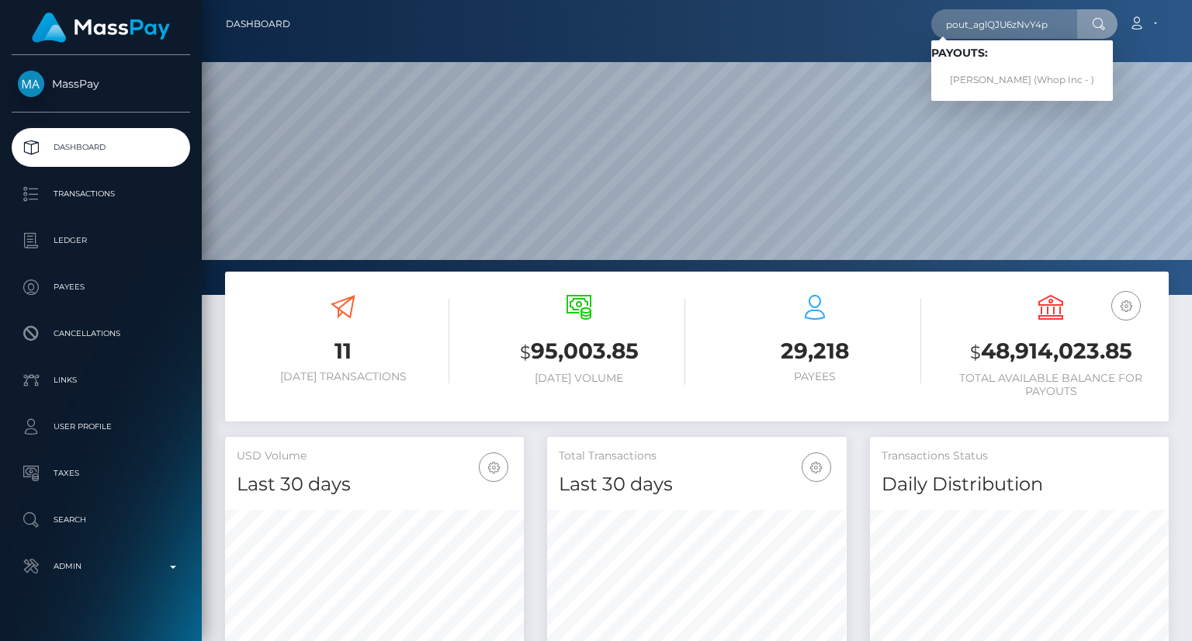
click at [1064, 64] on span "Payouts: AMANDEEP Amandeep (Whop Inc - )" at bounding box center [1022, 71] width 182 height 48
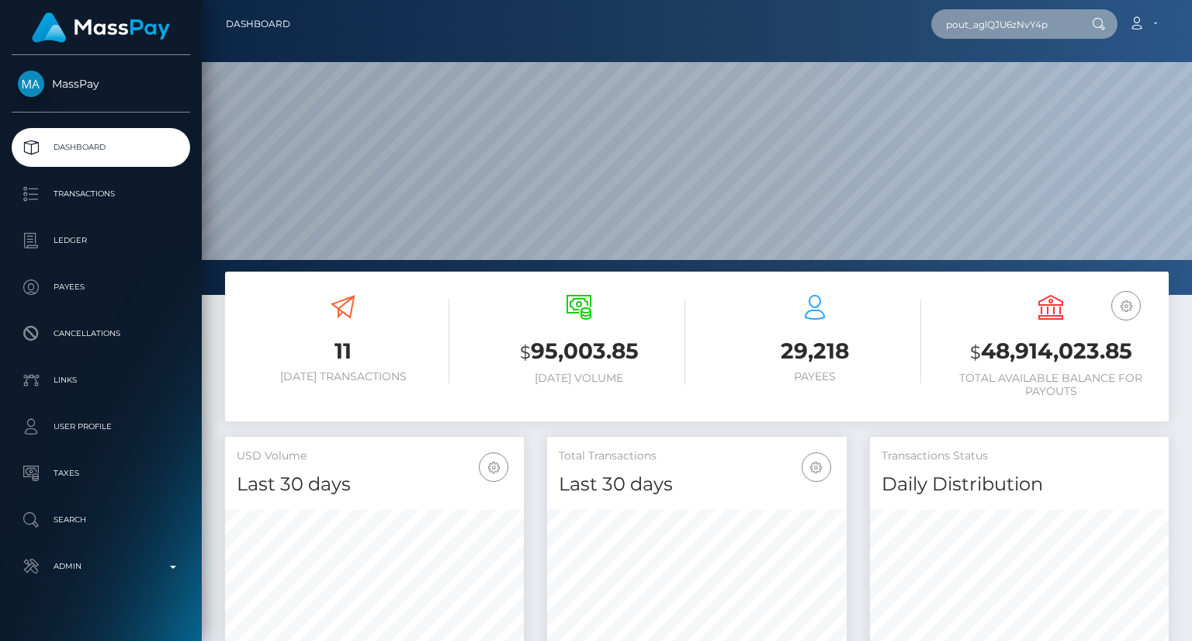
click at [1061, 25] on input "pout_aglQJU6zNvY4p" at bounding box center [1004, 23] width 146 height 29
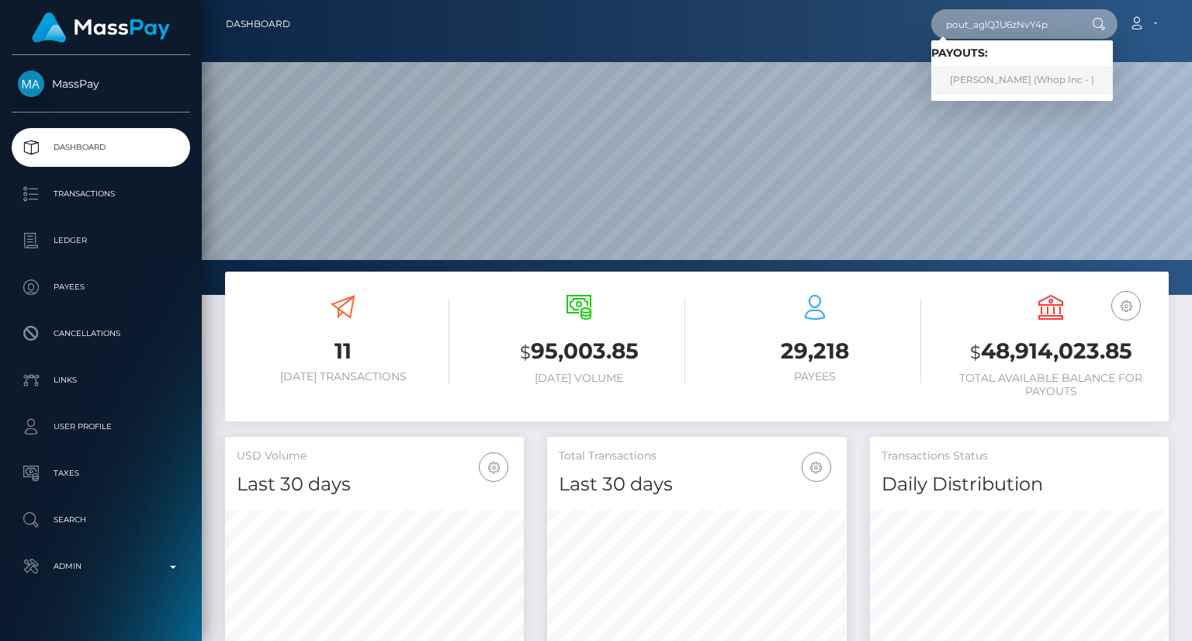
type input "pout_aglQJU6zNvY4p"
click at [1023, 78] on link "AMANDEEP Amandeep (Whop Inc - )" at bounding box center [1022, 80] width 182 height 29
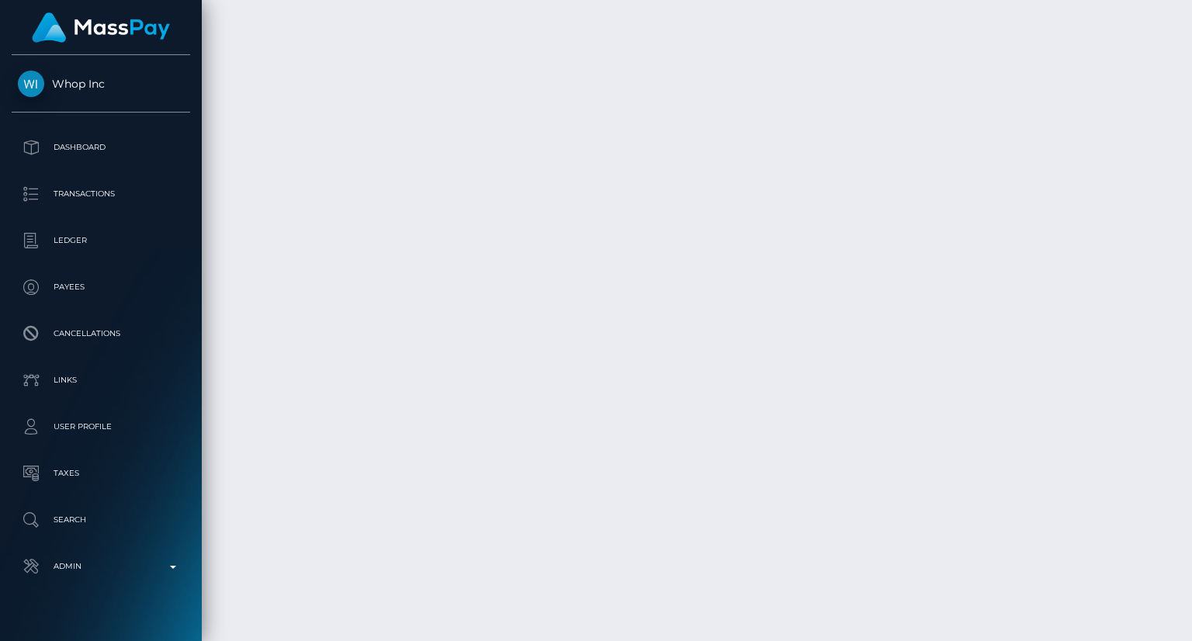
scroll to position [186, 298]
drag, startPoint x: 546, startPoint y: 497, endPoint x: 511, endPoint y: 495, distance: 35.0
copy td "Neema"
drag, startPoint x: 734, startPoint y: 474, endPoint x: 550, endPoint y: 483, distance: 184.1
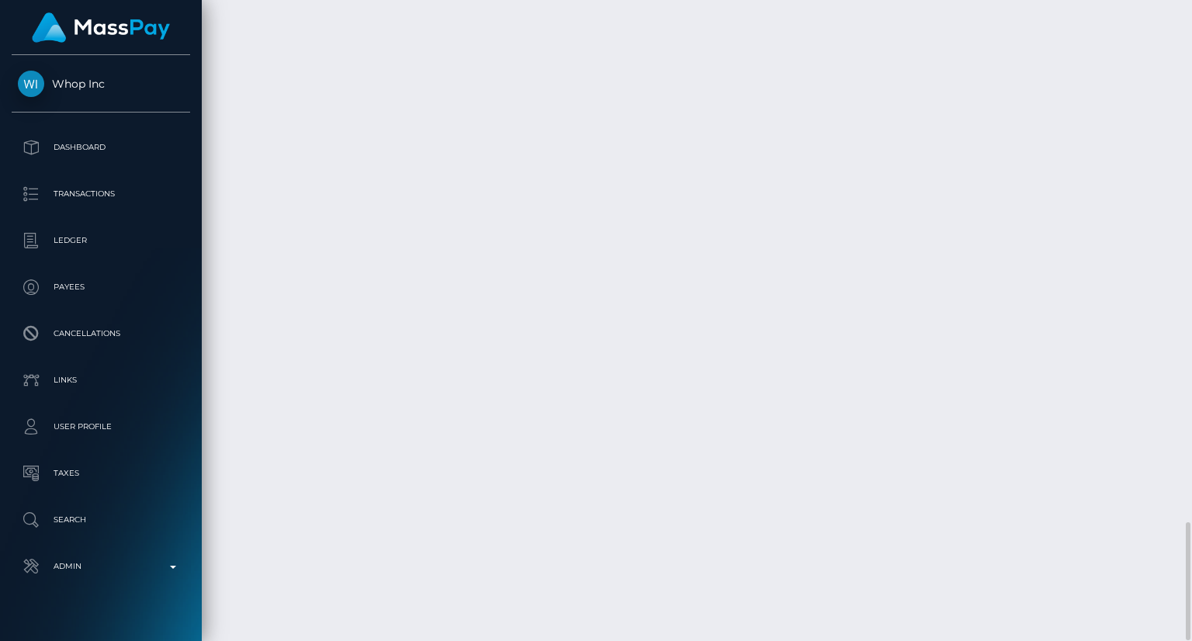
copy td "Us1_zANTREOP3S185lq3Iw"
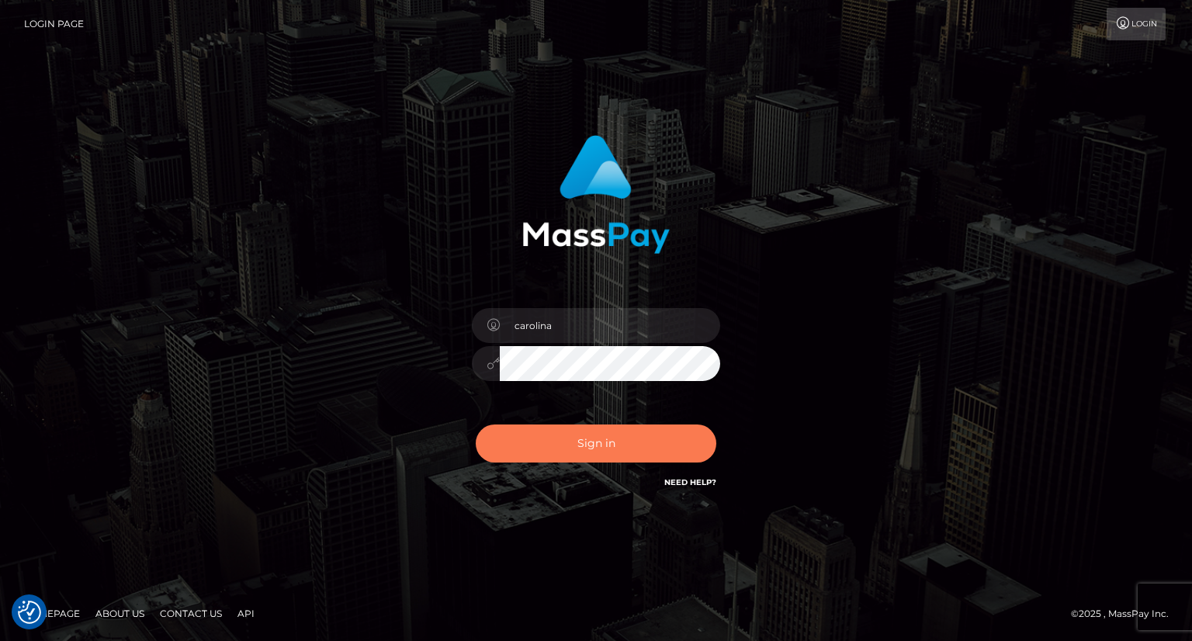
click at [584, 447] on button "Sign in" at bounding box center [596, 443] width 241 height 38
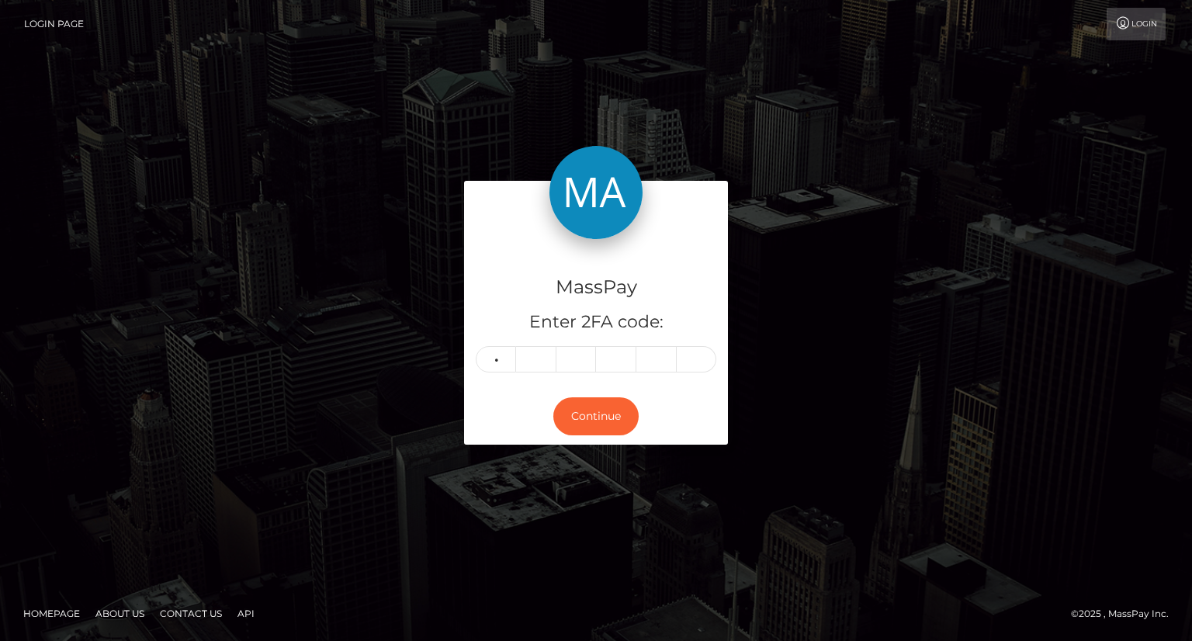
type input "3"
type input "1"
type input "4"
type input "5"
type input "7"
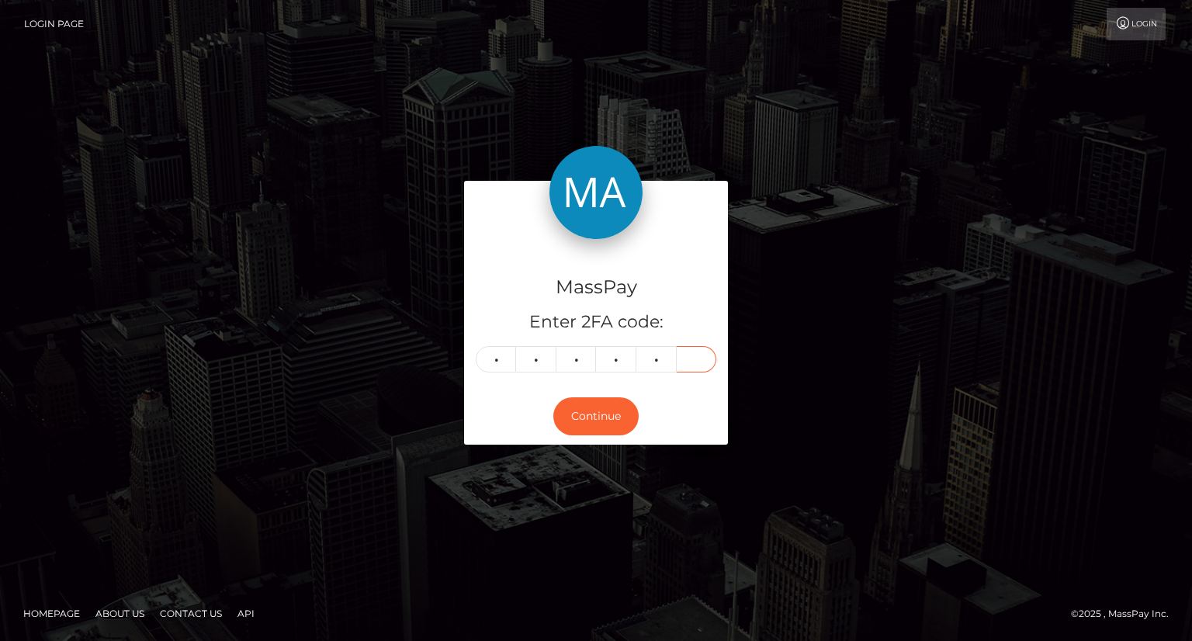
type input "6"
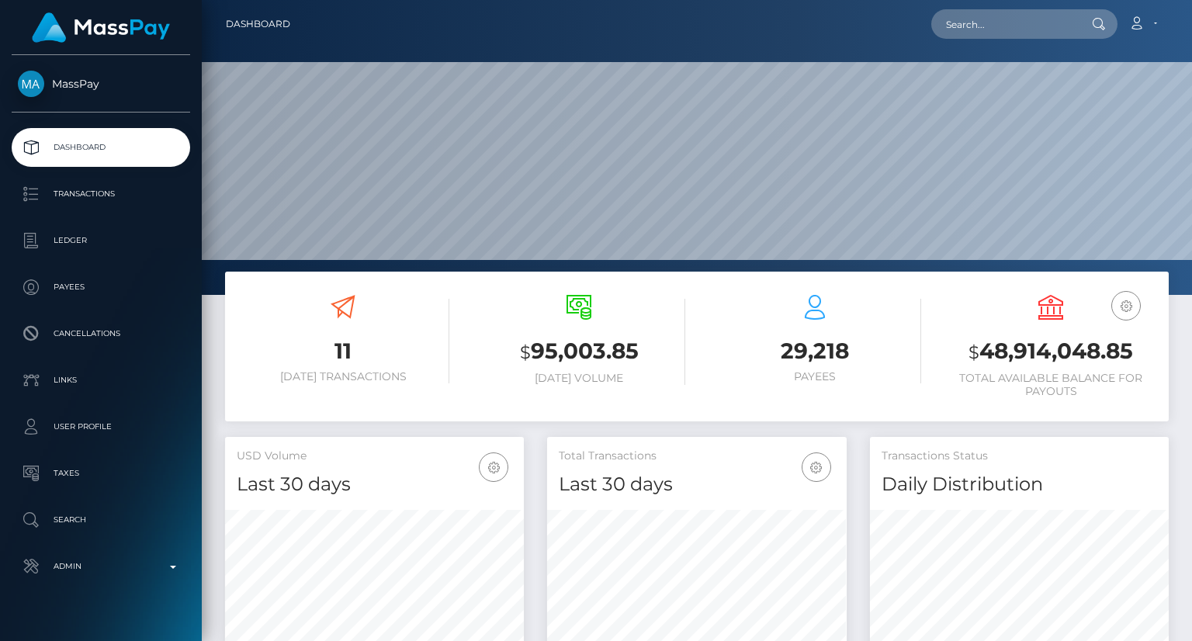
scroll to position [275, 298]
click at [962, 25] on input "text" at bounding box center [1004, 23] width 146 height 29
paste input "MSPda5a694c47438ef"
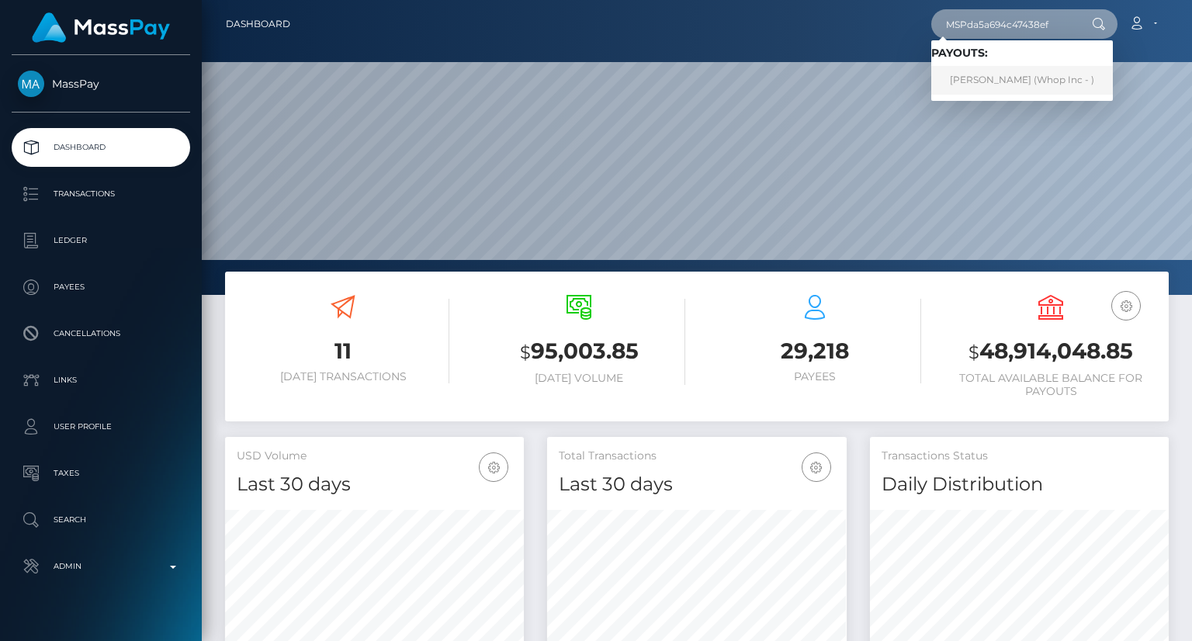
type input "MSPda5a694c47438ef"
click at [984, 78] on link "[PERSON_NAME] (Whop Inc - )" at bounding box center [1022, 80] width 182 height 29
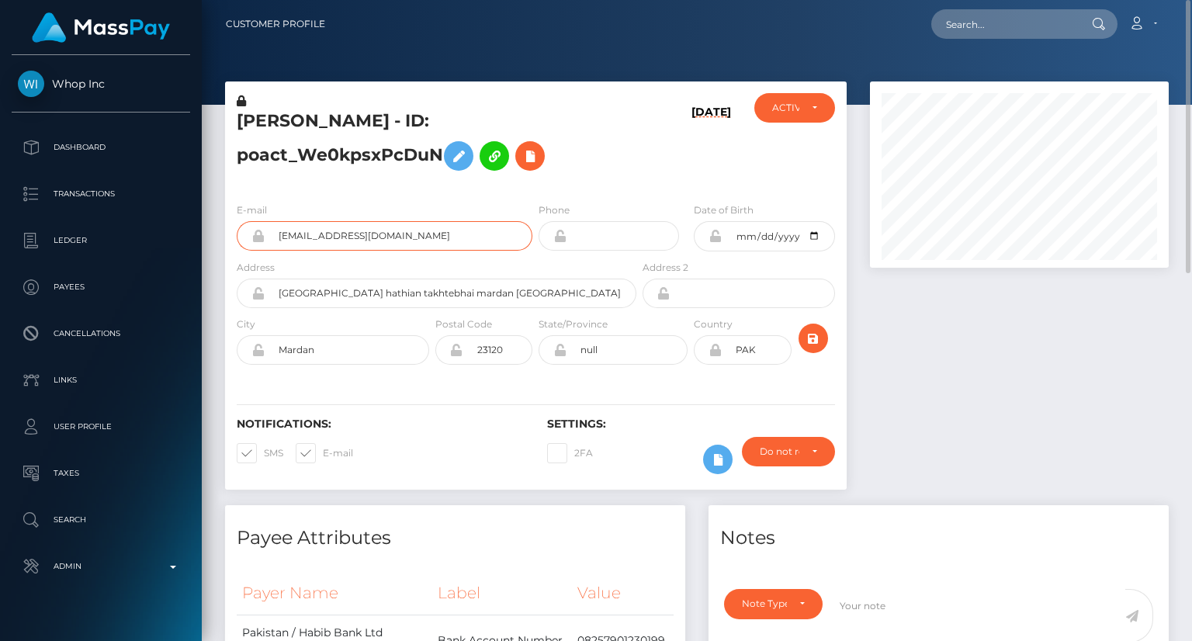
click at [337, 237] on input "[EMAIL_ADDRESS][DOMAIN_NAME]" at bounding box center [399, 235] width 268 height 29
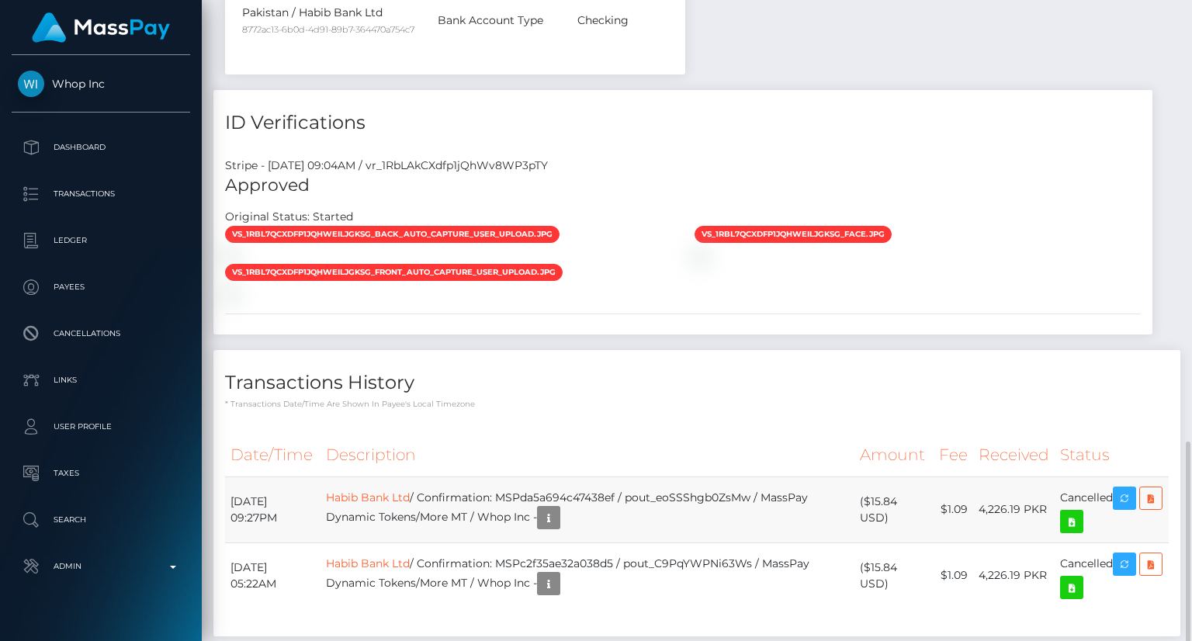
scroll to position [853, 0]
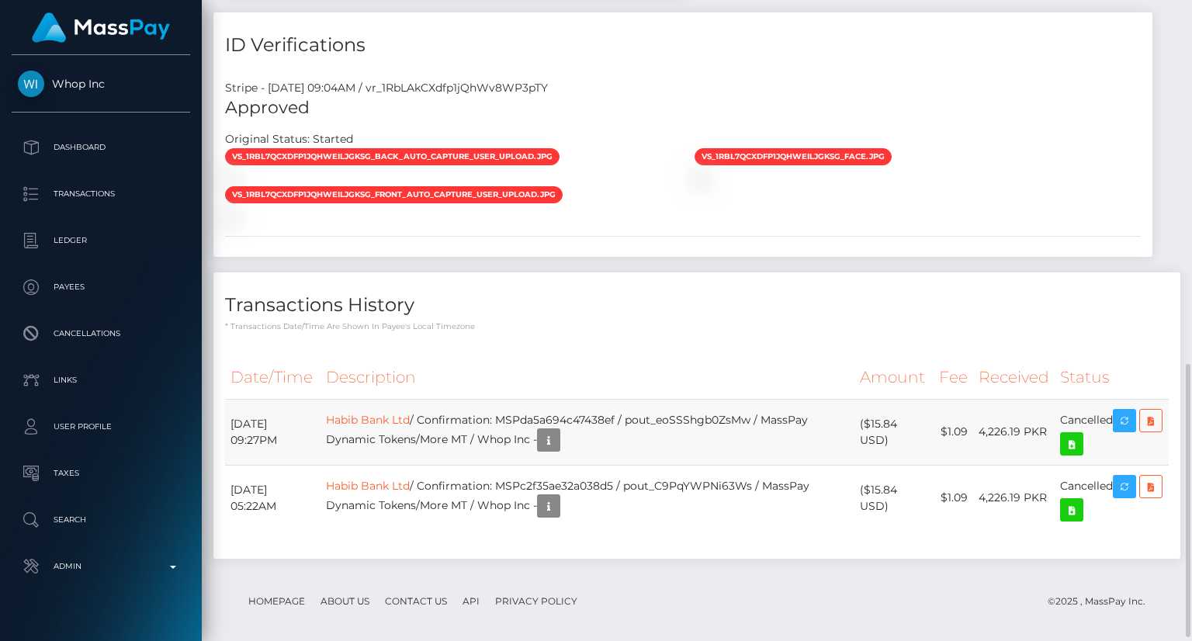
click at [725, 414] on td "Habib Bank Ltd / Confirmation: MSPda5a694c47438ef / pout_eoSSShgb0ZsMw / MassPa…" at bounding box center [587, 432] width 534 height 66
drag, startPoint x: 534, startPoint y: 415, endPoint x: 792, endPoint y: 410, distance: 258.4
click at [792, 410] on td "Habib Bank Ltd / Confirmation: MSPda5a694c47438ef / pout_eoSSShgb0ZsMw / MassPa…" at bounding box center [587, 432] width 534 height 66
copy td ": MSPda5a694c47438ef / pout_eoSSShgb0ZsMw"
